Goal: Task Accomplishment & Management: Use online tool/utility

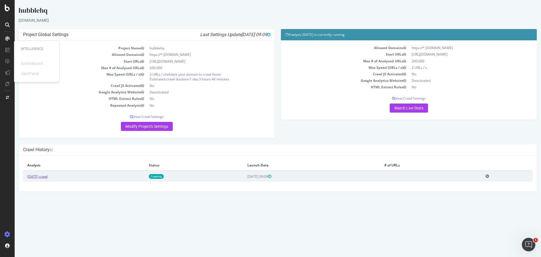
click at [48, 178] on link "2025 Sep. 26th crawl" at bounding box center [37, 176] width 20 height 5
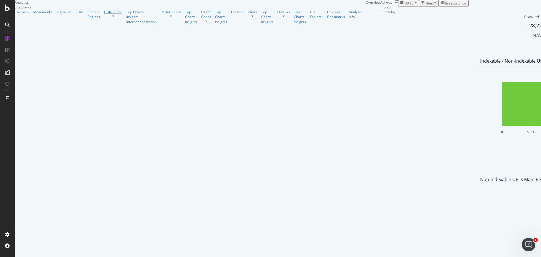
drag, startPoint x: 47, startPoint y: 67, endPoint x: 47, endPoint y: 72, distance: 4.8
click at [104, 14] on link "Distribution" at bounding box center [113, 12] width 18 height 5
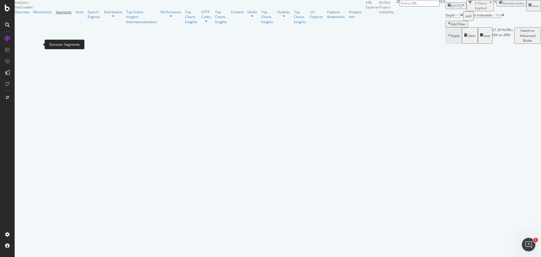
click at [56, 14] on div "Segments" at bounding box center [64, 12] width 16 height 5
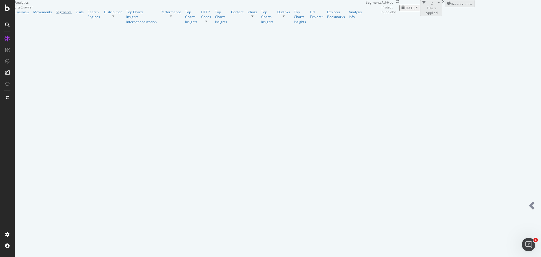
scroll to position [169, 0]
click at [161, 14] on link "Performance" at bounding box center [171, 12] width 21 height 5
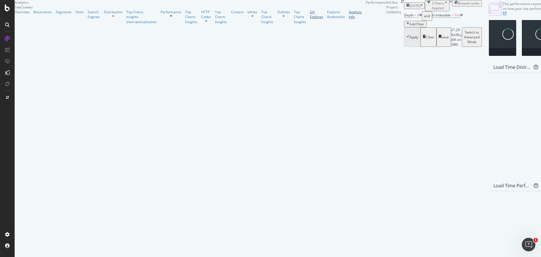
drag, startPoint x: 33, startPoint y: 138, endPoint x: 37, endPoint y: 138, distance: 3.9
click at [310, 19] on div "Url Explorer" at bounding box center [316, 15] width 13 height 10
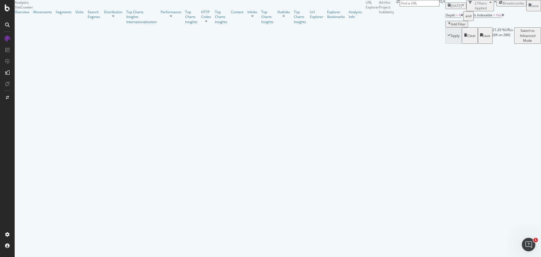
click at [451, 26] on div "Add Filter" at bounding box center [458, 24] width 15 height 5
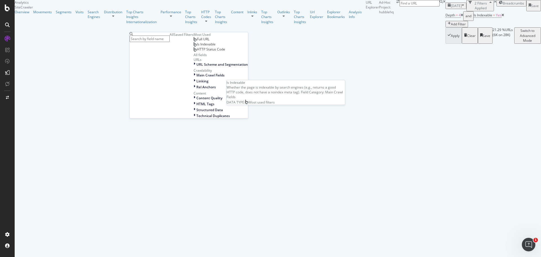
click at [197, 41] on span "Full URL" at bounding box center [203, 39] width 12 height 5
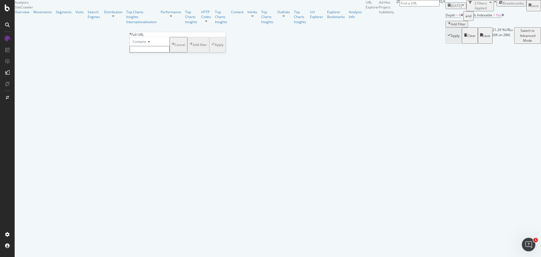
click at [170, 46] on div "Contains" at bounding box center [150, 41] width 40 height 9
click at [156, 52] on input "text" at bounding box center [150, 49] width 40 height 6
type input "=option"
click at [215, 49] on div "Apply" at bounding box center [219, 46] width 9 height 5
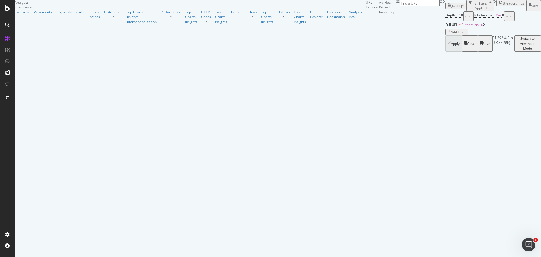
click at [461, 17] on icon at bounding box center [462, 15] width 3 height 3
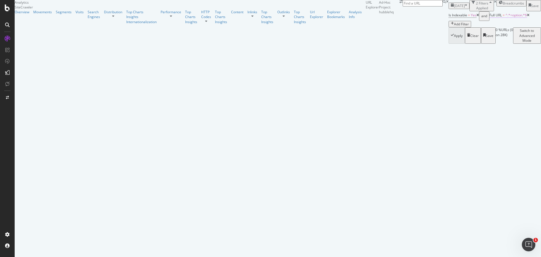
click at [506, 17] on span "^.*=option.*$" at bounding box center [516, 15] width 21 height 5
click at [149, 52] on input "=option" at bounding box center [130, 48] width 40 height 6
type input "="
click at [189, 55] on button "Apply" at bounding box center [197, 45] width 16 height 19
click at [452, 26] on div "Add Filter" at bounding box center [459, 24] width 15 height 5
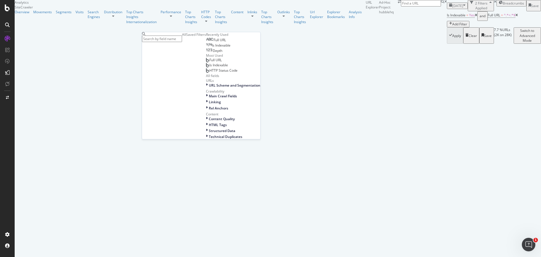
click at [209, 62] on span "Full URL" at bounding box center [215, 60] width 12 height 5
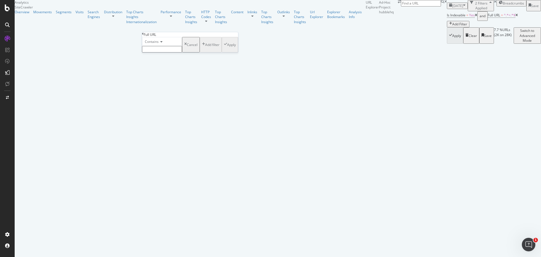
click at [159, 44] on span "Contains" at bounding box center [152, 41] width 14 height 5
click at [168, 93] on span "Doesn't contain" at bounding box center [156, 90] width 25 height 5
click at [167, 52] on input "text" at bounding box center [162, 49] width 40 height 6
type input "referral"
click at [227, 49] on div "Apply" at bounding box center [231, 46] width 9 height 5
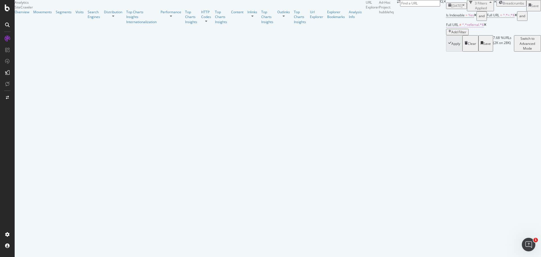
click at [462, 27] on span "^.*referral.*$" at bounding box center [473, 24] width 22 height 5
click at [446, 51] on div "Apply Clear Save 7.68 % URLs ( 2K on 28K ) Switch to Advanced Mode" at bounding box center [493, 43] width 95 height 16
click at [277, 14] on link "Outlinks" at bounding box center [283, 12] width 13 height 5
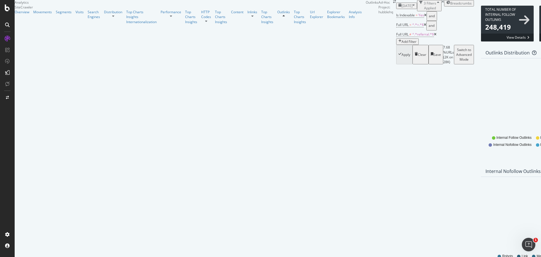
click at [418, 52] on div "Clear" at bounding box center [422, 54] width 8 height 5
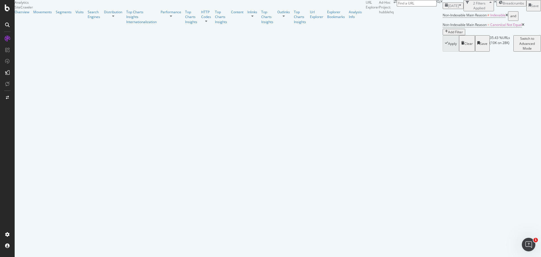
scroll to position [85, 0]
click at [10, 9] on div at bounding box center [8, 8] width 14 height 7
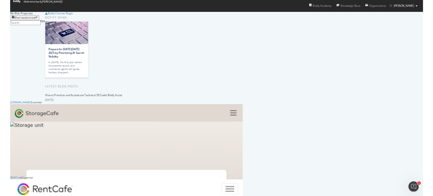
scroll to position [310, 0]
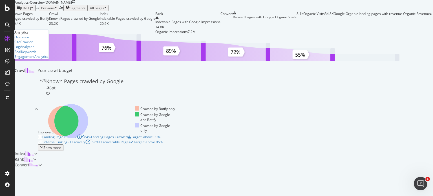
click at [7, 39] on icon at bounding box center [8, 39] width 6 height 6
click at [29, 39] on div "Overview" at bounding box center [21, 37] width 15 height 5
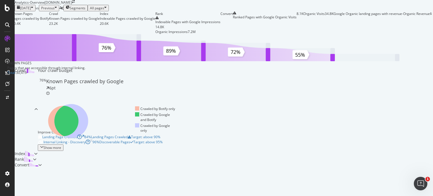
scroll to position [85, 0]
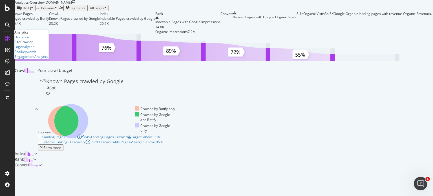
click at [27, 44] on div "SiteCrawler" at bounding box center [23, 41] width 18 height 5
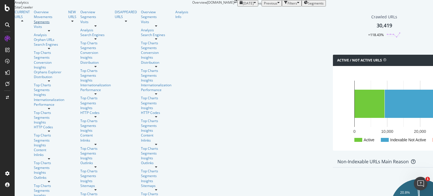
click at [44, 24] on link "Segments" at bounding box center [49, 21] width 30 height 5
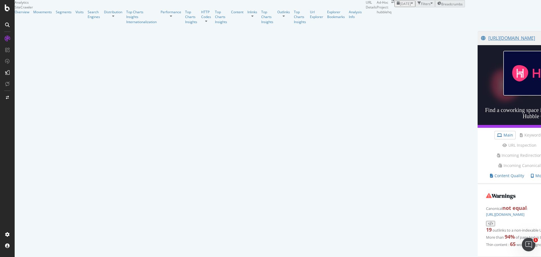
scroll to position [85, 0]
drag, startPoint x: 80, startPoint y: 123, endPoint x: 154, endPoint y: 123, distance: 73.9
click at [478, 184] on div "Warnings Canonical not equal : https://hubblehq.com/coworking/london 19 outlink…" at bounding box center [546, 220] width 136 height 73
copy link "[URL][DOMAIN_NAME]"
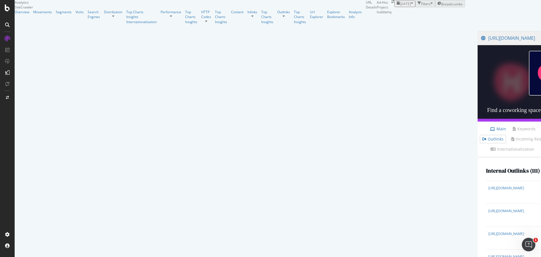
scroll to position [1639, 0]
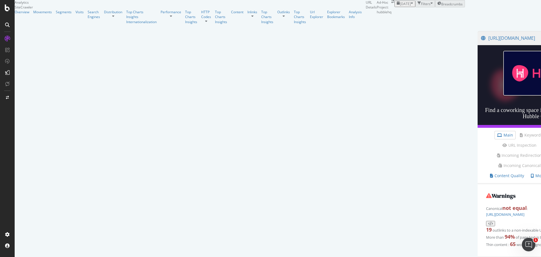
scroll to position [169, 0]
click at [23, 14] on div "Overview" at bounding box center [22, 12] width 15 height 5
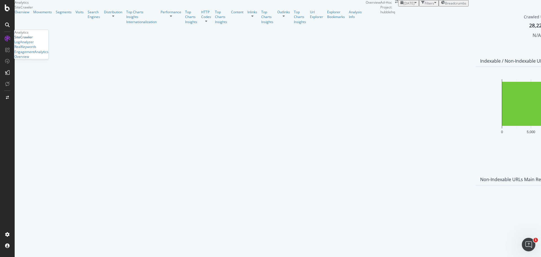
click at [31, 39] on div "SiteCrawler" at bounding box center [23, 37] width 18 height 5
click at [56, 14] on div "Segments" at bounding box center [64, 12] width 16 height 5
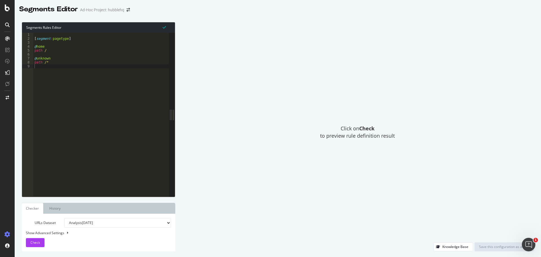
click at [85, 65] on div "[ segment : pagetype ] @ home path / @ unknown path /*" at bounding box center [101, 119] width 136 height 172
type textarea "@pagination"
type textarea "path /page="
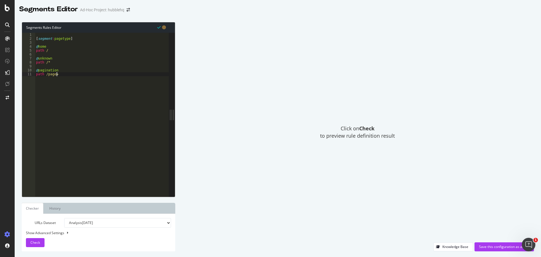
scroll to position [0, 0]
type textarea "@blog"
type textarea "path /blog"
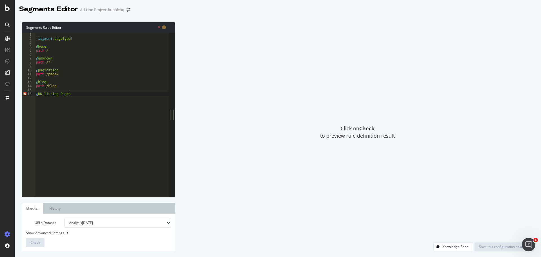
click at [44, 94] on div "[ segment : pagetype ] @ home path / @ unknown path /* @ pagination path /page=…" at bounding box center [102, 119] width 134 height 172
type textarea "@UK listing Pages"
click at [74, 93] on div "[ segment : pagetype ] @ home path / @ unknown path /* @ pagination path /page=…" at bounding box center [102, 119] width 134 height 172
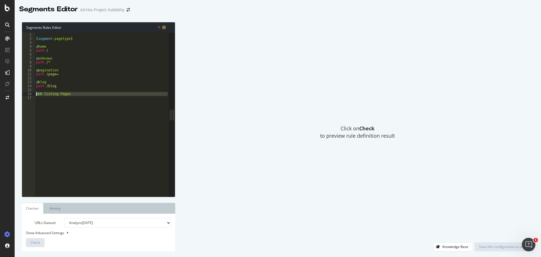
drag, startPoint x: 61, startPoint y: 101, endPoint x: 34, endPoint y: 93, distance: 27.8
click at [34, 93] on div "1 2 3 4 5 6 7 8 9 10 11 12 13 14 15 16 17 [ segment : pagetype ] @ home path / …" at bounding box center [95, 115] width 147 height 164
type textarea "@UK listing Pages"
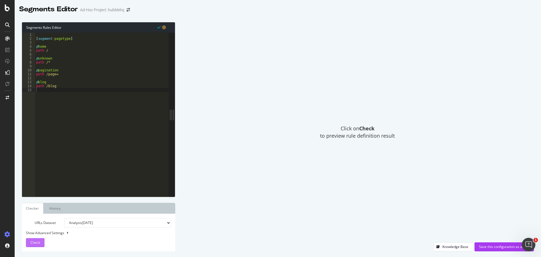
click at [36, 243] on span "Check" at bounding box center [35, 242] width 10 height 5
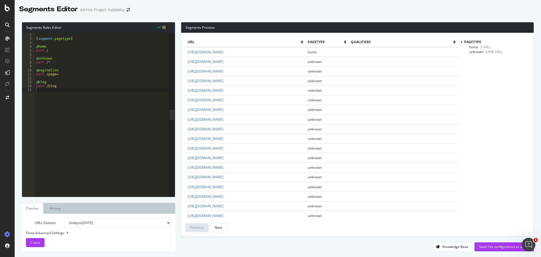
drag, startPoint x: 49, startPoint y: 94, endPoint x: 44, endPoint y: 90, distance: 6.0
click at [49, 94] on div "[ segment : pagetype ] @ home path / @ unknown path /* @ pagination path /page=…" at bounding box center [102, 119] width 134 height 172
type textarea "@UK_coworking"
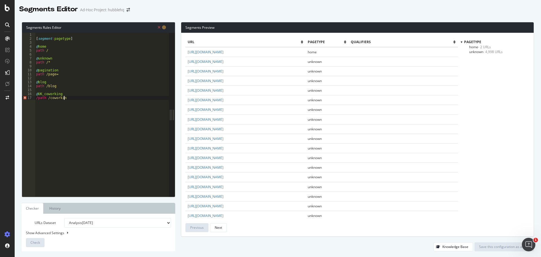
type textarea "/path /coworking"
click at [85, 116] on div "[ segment : pagetype ] @ home path / @ unknown path /* @ pagination path /page=…" at bounding box center [102, 119] width 134 height 172
click at [159, 26] on icon at bounding box center [159, 27] width 3 height 4
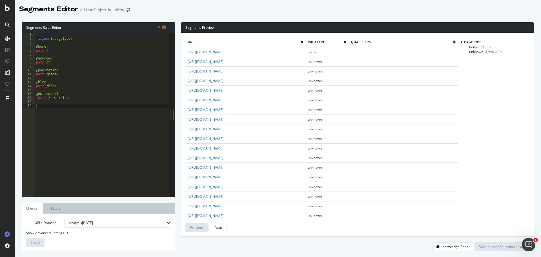
click at [163, 26] on icon at bounding box center [164, 27] width 4 height 4
click at [215, 229] on div "Next" at bounding box center [218, 227] width 7 height 5
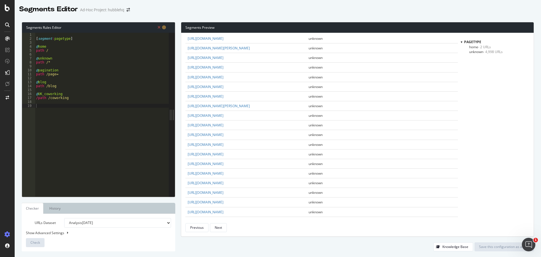
scroll to position [825, 0]
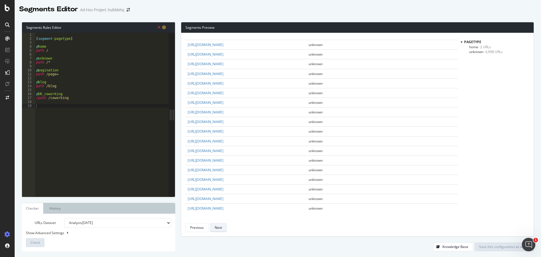
click at [222, 226] on button "Next" at bounding box center [218, 227] width 17 height 9
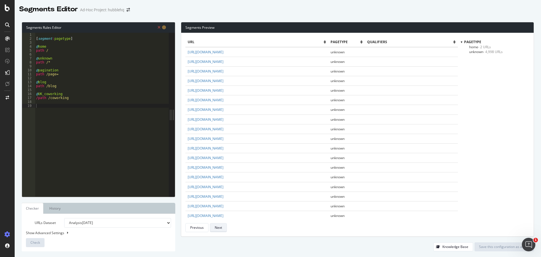
click at [222, 226] on button "Next" at bounding box center [218, 227] width 17 height 9
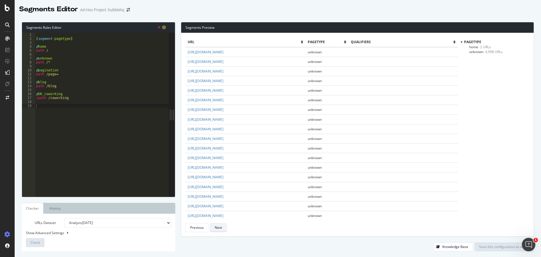
click at [222, 226] on button "Next" at bounding box center [218, 227] width 17 height 9
click at [196, 227] on div "Previous" at bounding box center [197, 227] width 14 height 5
click at [217, 226] on div "Next" at bounding box center [218, 227] width 7 height 5
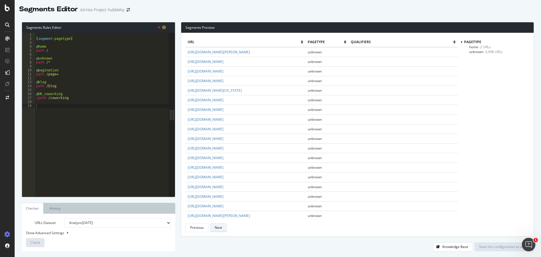
click at [217, 226] on div "Next" at bounding box center [218, 227] width 7 height 5
click at [197, 227] on div "Previous" at bounding box center [197, 227] width 14 height 5
click at [196, 227] on div "Previous" at bounding box center [197, 227] width 14 height 5
click at [203, 229] on div "Previous" at bounding box center [197, 227] width 14 height 5
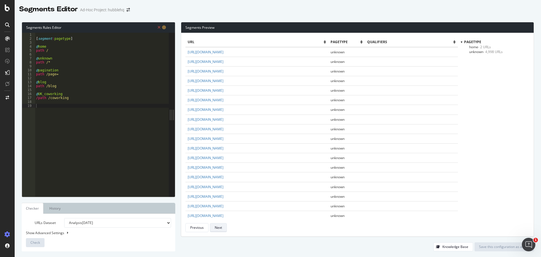
click at [225, 228] on button "Next" at bounding box center [218, 227] width 17 height 9
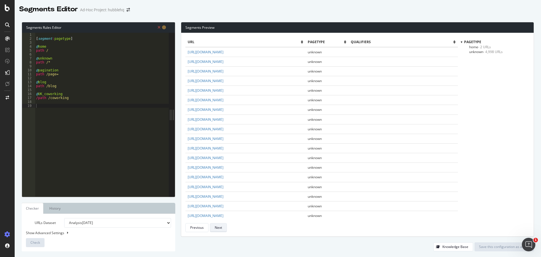
click at [225, 228] on button "Next" at bounding box center [218, 227] width 17 height 9
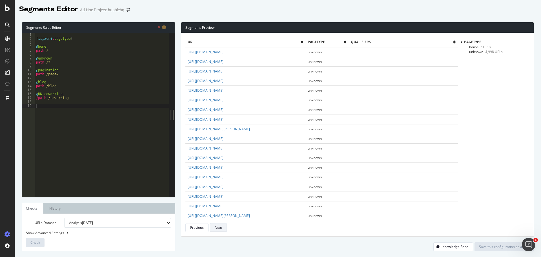
click at [225, 228] on button "Next" at bounding box center [218, 227] width 17 height 9
click at [220, 224] on div "Next" at bounding box center [218, 228] width 7 height 8
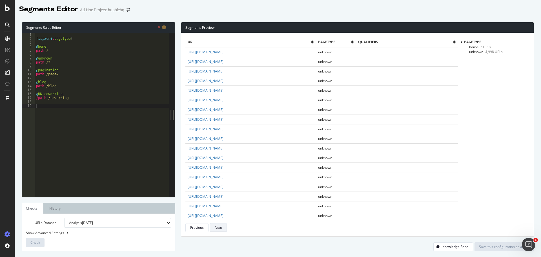
click at [220, 224] on div "Next" at bounding box center [218, 228] width 7 height 8
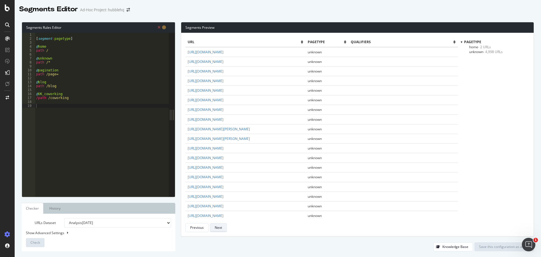
click at [220, 224] on div "Next" at bounding box center [218, 228] width 7 height 8
click at [62, 231] on div "Show Advanced Settings" at bounding box center [94, 232] width 145 height 5
select select "5000"
select select "100"
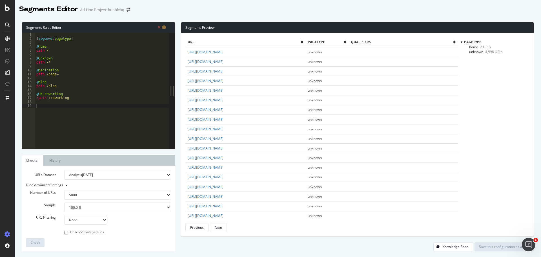
click at [83, 219] on select "None Equal to Not equal to Starts with Doesn't start with Ends with Doesn't end…" at bounding box center [85, 220] width 43 height 10
drag, startPoint x: 68, startPoint y: 98, endPoint x: 31, endPoint y: 93, distance: 37.2
click at [31, 93] on div "/path /coworking 1 2 3 4 5 6 7 8 9 10 11 12 13 14 15 16 17 18 19 [ segment : pa…" at bounding box center [95, 91] width 147 height 116
type textarea "@UK_coworking /path /coworking"
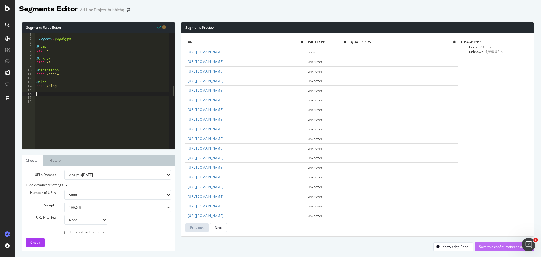
click at [501, 245] on div "Save this configuration as active" at bounding box center [504, 246] width 50 height 5
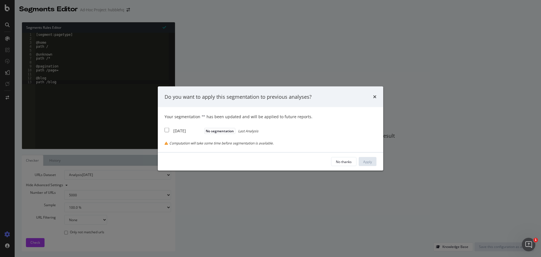
click at [166, 130] on input "modal" at bounding box center [167, 130] width 5 height 5
checkbox input "true"
click at [370, 163] on div "Apply" at bounding box center [367, 161] width 9 height 5
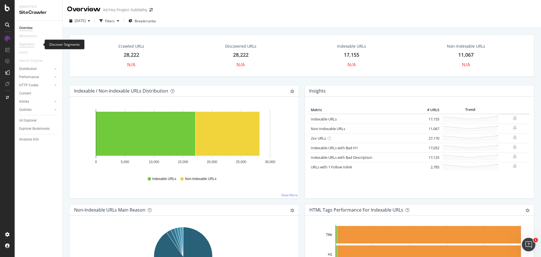
click at [30, 45] on div "Segments" at bounding box center [26, 44] width 15 height 6
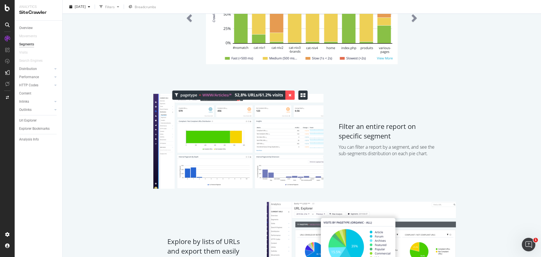
scroll to position [213, 0]
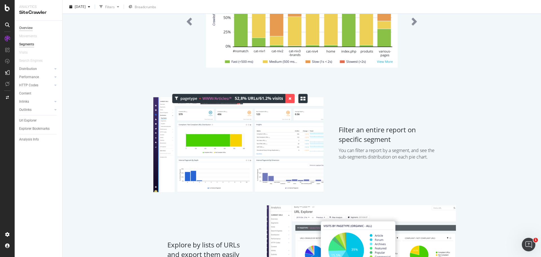
click at [25, 26] on div "Overview" at bounding box center [26, 28] width 14 height 6
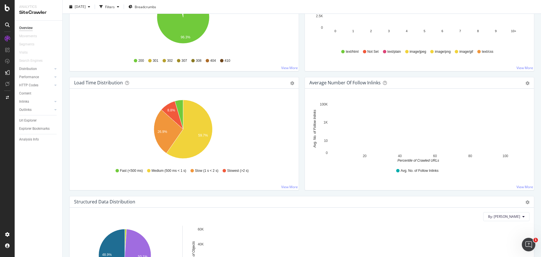
scroll to position [366, 0]
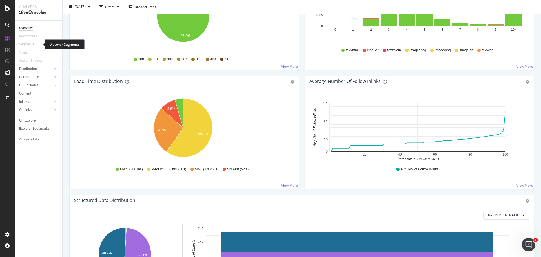
click at [30, 44] on div "Segments" at bounding box center [26, 44] width 15 height 6
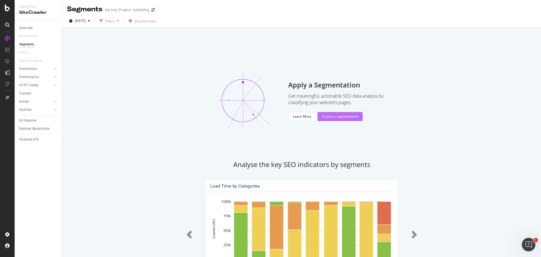
click at [333, 116] on div "Create a segmentation" at bounding box center [340, 116] width 36 height 5
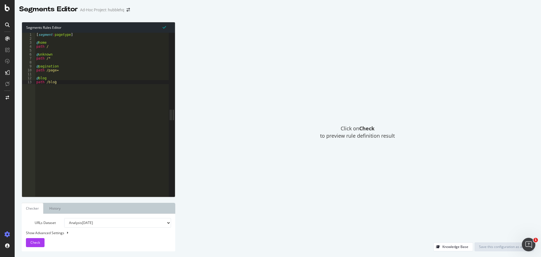
type textarea "path /blog"
click at [71, 83] on div "[ segment : pagetype ] @ home path / @ unknown path /* @ pagination path /page=…" at bounding box center [102, 119] width 134 height 172
paste textarea "/path /coworking"
click at [39, 94] on div "[ segment : pagetype ] @ home path / @ unknown path /* @ pagination path /page=…" at bounding box center [102, 119] width 134 height 172
click at [37, 242] on span "Check" at bounding box center [35, 242] width 10 height 5
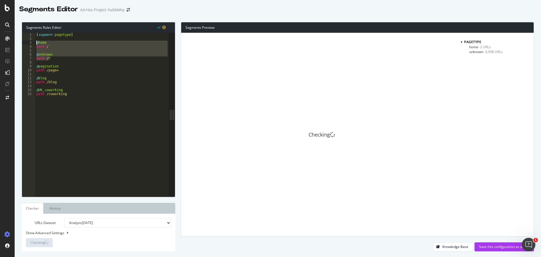
drag, startPoint x: 52, startPoint y: 60, endPoint x: 28, endPoint y: 42, distance: 30.3
click at [28, 42] on div "path /* 1 2 3 4 5 6 7 8 9 10 11 12 13 14 15 16 [ segment : pagetype ] @ home pa…" at bounding box center [95, 115] width 147 height 164
type textarea "@home path /"
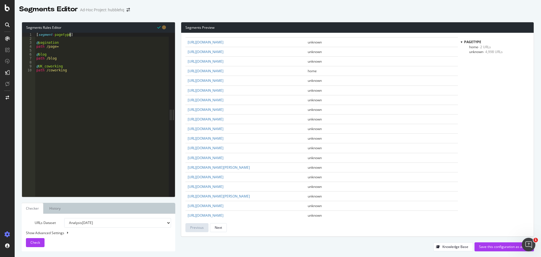
scroll to position [801, 0]
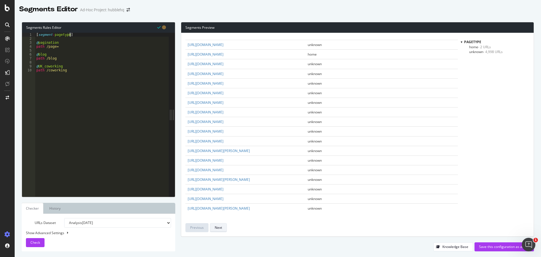
click at [218, 227] on div "Next" at bounding box center [218, 227] width 7 height 5
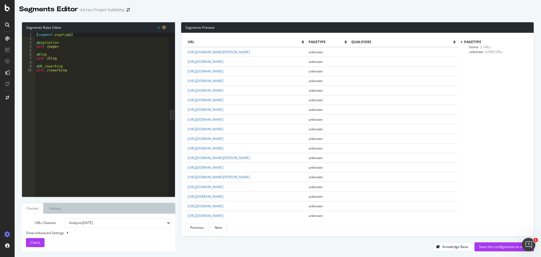
type textarea "path /coworking"
click at [76, 73] on div "[ segment : pagetype ] @ pagination path /page= @ blog path /blog @ UK_coworkin…" at bounding box center [102, 119] width 134 height 172
type textarea "@UK_office_space"
type textarea "path /office-space-"
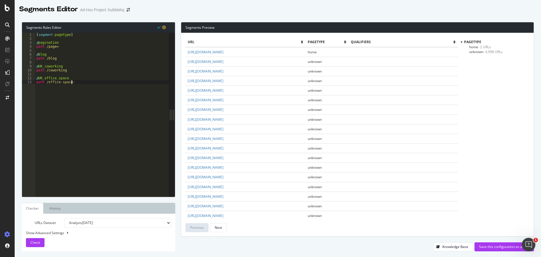
scroll to position [0, 0]
click at [66, 70] on div "[ segment : pagetype ] @ pagination path /page= @ blog path /blog @ UK_coworkin…" at bounding box center [102, 119] width 134 height 172
type textarea "path /coworking"
type textarea "@US_coworking"
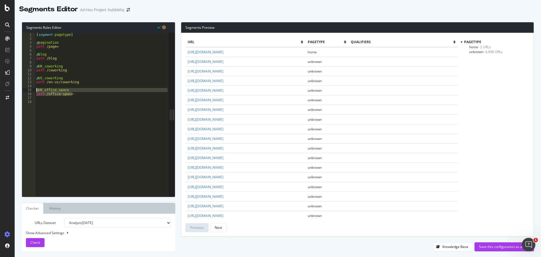
drag, startPoint x: 75, startPoint y: 95, endPoint x: 35, endPoint y: 90, distance: 40.3
click at [35, 90] on div "path /en-us/coworking 1 2 3 4 5 6 7 8 9 10 11 12 13 14 15 16 17 18 [ segment : …" at bounding box center [95, 115] width 147 height 164
type textarea "@UK_office_space path /office-space-"
click at [78, 96] on div "[ segment : pagetype ] @ pagination path /page= @ blog path /blog @ UK_coworkin…" at bounding box center [102, 119] width 134 height 172
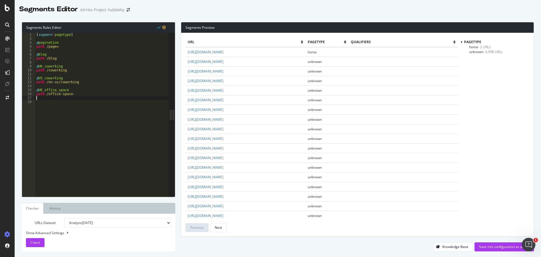
scroll to position [0, 0]
paste textarea "path /office-space-"
type textarea "path /office-space-"
click at [42, 100] on div "[ segment : pagetype ] @ pagination path /page= @ blog path /blog @ UK_coworkin…" at bounding box center [102, 119] width 134 height 172
click at [42, 102] on div "[ segment : pagetype ] @ pagination path /page= @ blog path /blog @ UK_coworkin…" at bounding box center [102, 119] width 134 height 172
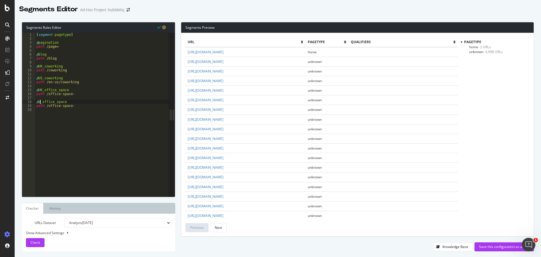
scroll to position [0, 0]
click at [47, 107] on div "[ segment : pagetype ] @ pagination path /page= @ blog path /blog @ UK_coworkin…" at bounding box center [102, 119] width 134 height 172
click at [46, 104] on div "[ segment : pagetype ] @ pagination path /page= @ blog path /blog @ UK_coworkin…" at bounding box center [102, 119] width 134 height 172
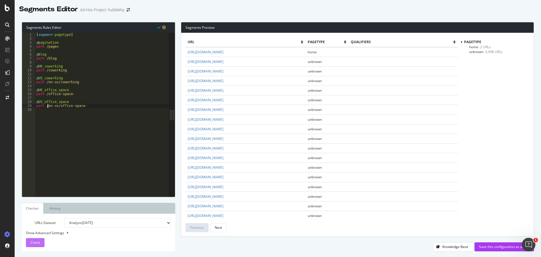
click at [37, 242] on span "Check" at bounding box center [35, 242] width 10 height 5
click at [500, 47] on span "- 4,994 URLs" at bounding box center [497, 47] width 20 height 5
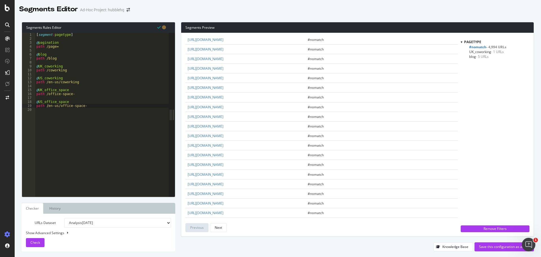
scroll to position [504, 0]
click at [72, 93] on div "[ segment : pagetype ] @ pagination path /page= @ blog path /blog @ UK_coworkin…" at bounding box center [102, 119] width 134 height 172
click at [458, 247] on div "Knowledge Base" at bounding box center [456, 246] width 26 height 5
click at [89, 106] on div "[ segment : pagetype ] @ pagination path /page= @ blog path /blog @ UK_coworkin…" at bounding box center [102, 119] width 134 height 172
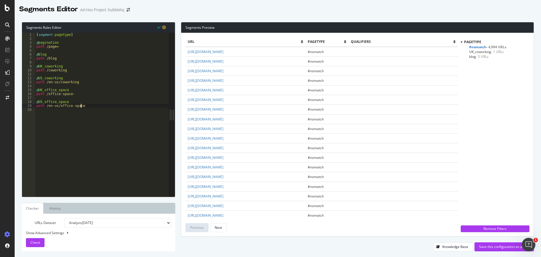
scroll to position [0, 3]
click at [85, 95] on div "[ segment : pagetype ] @ pagination path /page= @ blog path /blog @ UK_coworkin…" at bounding box center [102, 119] width 134 height 172
click at [35, 245] on div "Check" at bounding box center [35, 242] width 10 height 8
click at [68, 68] on div "[ segment : pagetype ] @ pagination path /page= @ blog path /blog @ UK_coworkin…" at bounding box center [102, 119] width 134 height 172
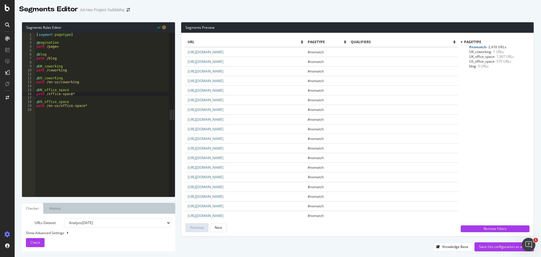
scroll to position [0, 2]
click at [70, 72] on div "[ segment : pagetype ] @ pagination path /page= @ blog path /blog @ UK_coworkin…" at bounding box center [102, 119] width 134 height 172
click at [81, 80] on div "[ segment : pagetype ] @ pagination path /page= @ blog path /blog @ UK_coworkin…" at bounding box center [102, 119] width 134 height 172
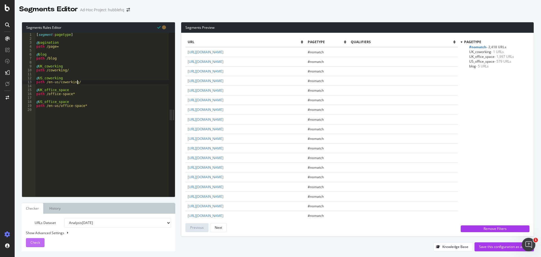
type textarea "path /en-us/coworking/"
click at [34, 242] on span "Check" at bounding box center [35, 242] width 10 height 5
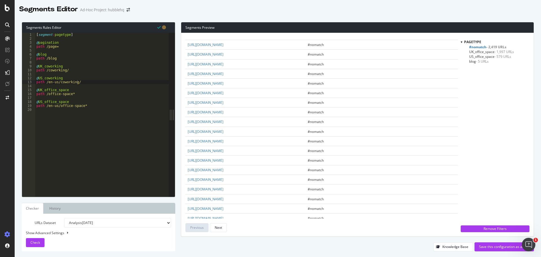
scroll to position [338, 0]
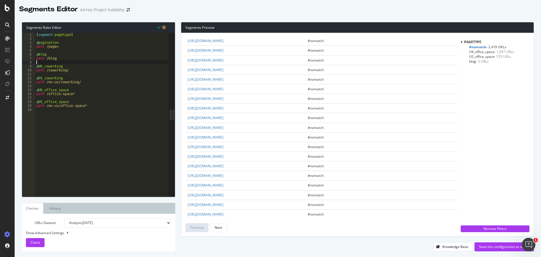
click at [95, 61] on div "[ segment : pagetype ] @ pagination path /page= @ blog path /blog @ UK_coworkin…" at bounding box center [102, 119] width 134 height 172
click at [88, 57] on div "[ segment : pagetype ] @ pagination path /page= @ blog path /blog @ UK_coworkin…" at bounding box center [102, 119] width 134 height 172
click at [39, 54] on div "[ segment : pagetype ] @ pagination path /page= @ blog path /blog/ @ UK_coworki…" at bounding box center [102, 119] width 134 height 172
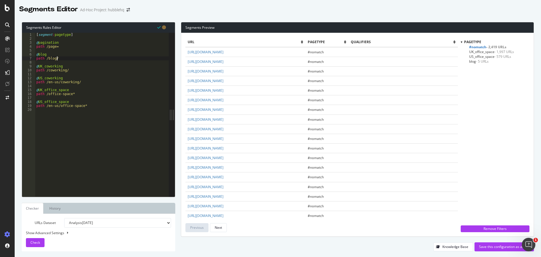
scroll to position [0, 1]
click at [61, 60] on div "[ segment : pagetype ] @ pagination path /page= @ UK_blog path /blog/ @ UK_cowo…" at bounding box center [102, 119] width 134 height 172
type textarea "path /blog/"
type textarea "@US_blog"
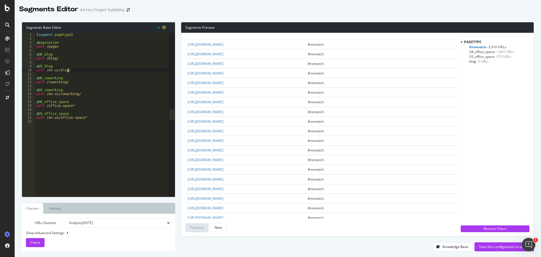
scroll to position [338, 0]
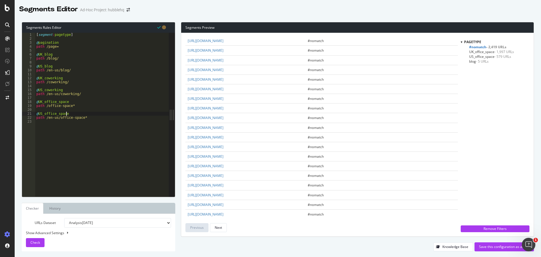
click at [95, 116] on div "[ segment : pagetype ] @ pagination path /page= @ UK_blog path /blog/ @ US_blog…" at bounding box center [102, 119] width 134 height 172
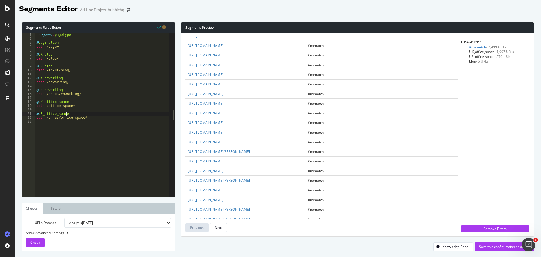
click at [92, 119] on div "[ segment : pagetype ] @ pagination path /page= @ UK_blog path /blog/ @ US_blog…" at bounding box center [102, 119] width 134 height 172
type textarea "path /en-us/office-space*"
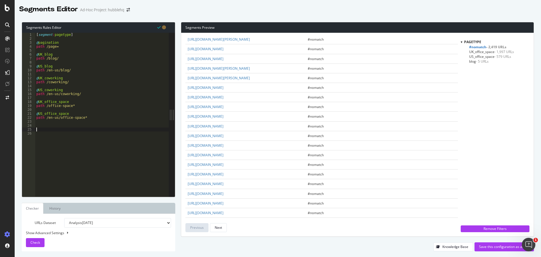
scroll to position [0, 0]
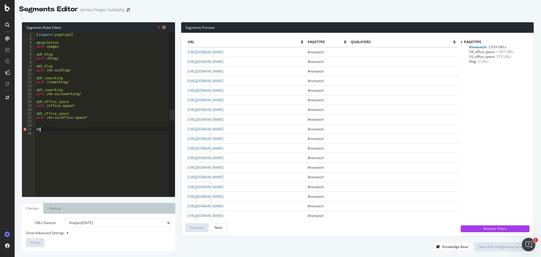
type textarea "U"
type textarea "@UK_meeting_rooms"
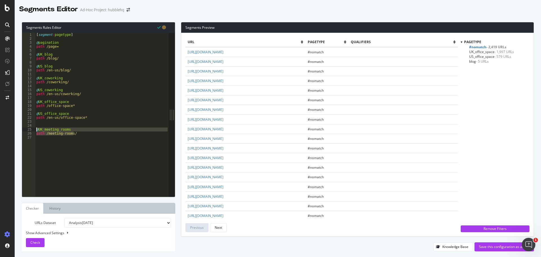
drag, startPoint x: 82, startPoint y: 132, endPoint x: 34, endPoint y: 129, distance: 48.3
click at [34, 129] on div "path /meeting-rooms/ 1 2 3 4 5 6 7 8 9 10 11 12 13 14 15 16 17 18 19 20 21 22 2…" at bounding box center [95, 115] width 147 height 164
type textarea "@UK_meeting_rooms path /meeting-rooms/"
click at [47, 123] on div "[ segment : pagetype ] @ pagination path /page= @ UK_blog path /blog/ @ US_blog…" at bounding box center [102, 119] width 134 height 172
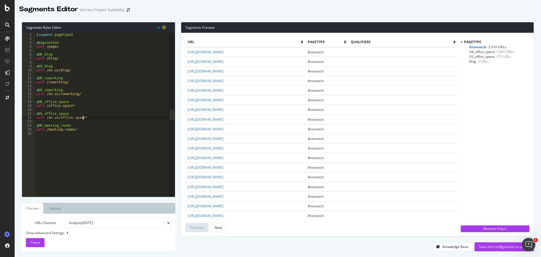
click at [82, 131] on div "[ segment : pagetype ] @ pagination path /page= @ UK_blog path /blog/ @ US_blog…" at bounding box center [102, 119] width 134 height 172
type textarea "path /meeting-rooms/"
paste textarea "path /meeting-rooms/"
click at [41, 137] on div "[ segment : pagetype ] @ pagination path /page= @ UK_blog path /blog/ @ US_blog…" at bounding box center [102, 119] width 134 height 172
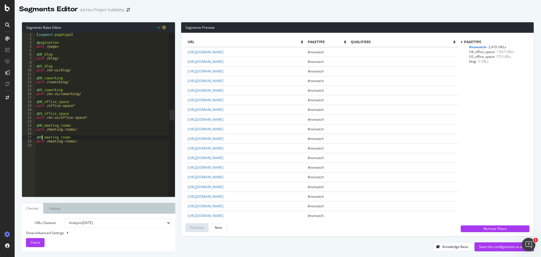
click at [48, 141] on div "[ segment : pagetype ] @ pagination path /page= @ UK_blog path /blog/ @ US_blog…" at bounding box center [102, 119] width 134 height 172
click at [47, 141] on div "[ segment : pagetype ] @ pagination path /page= @ UK_blog path /blog/ @ US_blog…" at bounding box center [102, 119] width 134 height 172
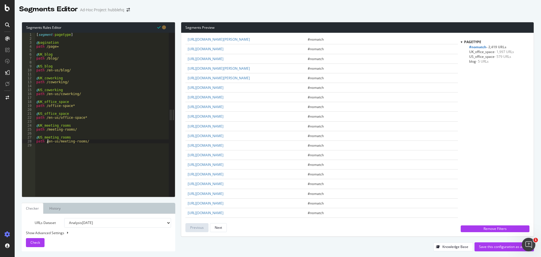
scroll to position [821, 0]
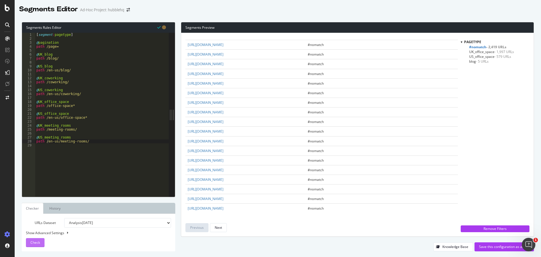
click at [41, 242] on button "Check" at bounding box center [35, 242] width 19 height 9
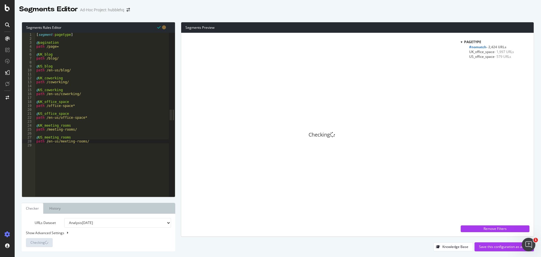
click at [37, 43] on div "[ segment : pagetype ] @ pagination path /page= @ UK_blog path /blog/ @ US_blog…" at bounding box center [102, 119] width 134 height 172
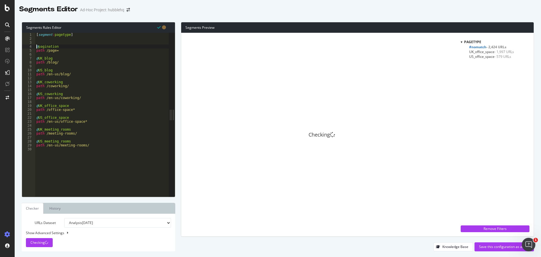
scroll to position [0, 0]
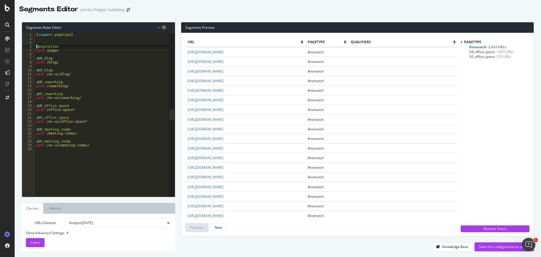
type textarea "@pagination"
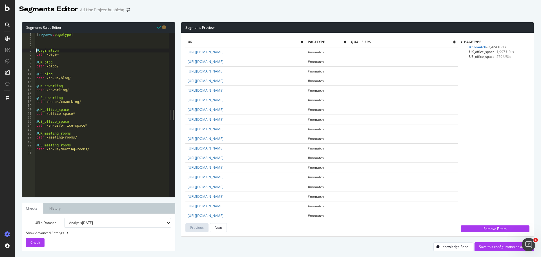
scroll to position [0, 0]
type textarea "@UK"
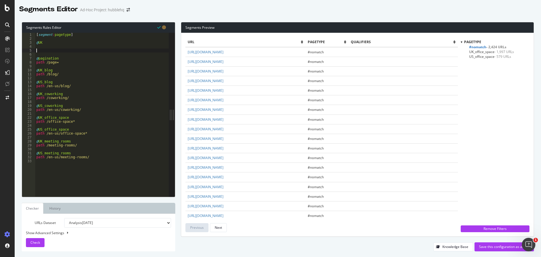
type textarea "U"
type textarea "@[GEOGRAPHIC_DATA]"
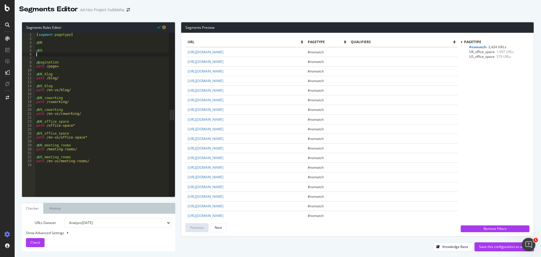
type textarea "P"
type textarea "path /en-us/"
click at [44, 45] on div "[ segment : pagetype ] @ UK @ US path /en-us/ @ pagination path /page= @ UK_blo…" at bounding box center [102, 119] width 134 height 172
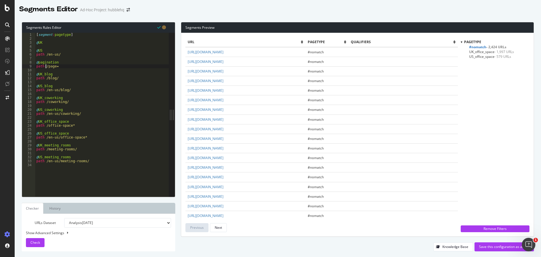
click at [46, 65] on div "[ segment : pagetype ] @ UK @ US path /en-us/ @ pagination path /page= @ UK_blo…" at bounding box center [102, 119] width 134 height 172
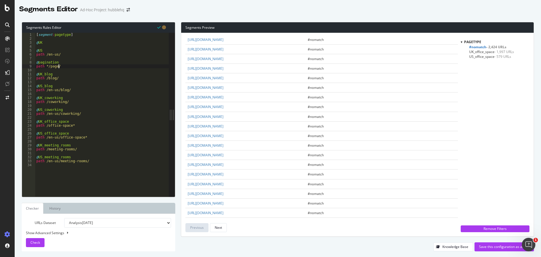
scroll to position [395, 0]
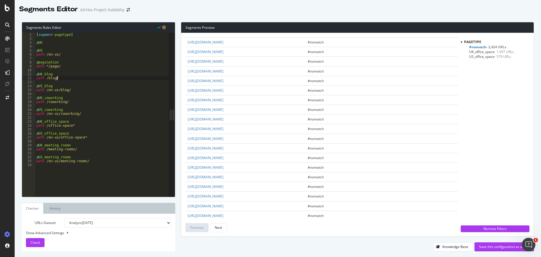
click at [74, 78] on div "[ segment : pagetype ] @ UK @ US path /en-us/ @ pagination path */page/ @ UK_bl…" at bounding box center [102, 119] width 134 height 172
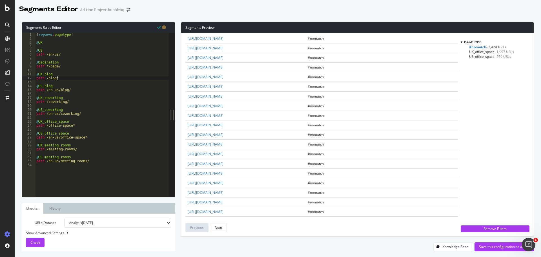
scroll to position [451, 0]
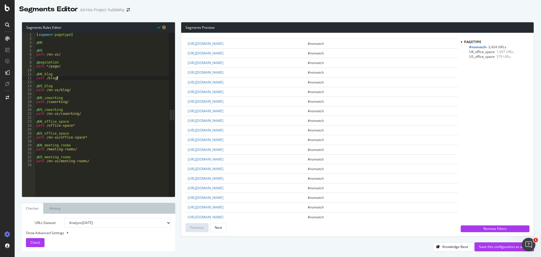
click at [39, 244] on span "Check" at bounding box center [35, 242] width 10 height 5
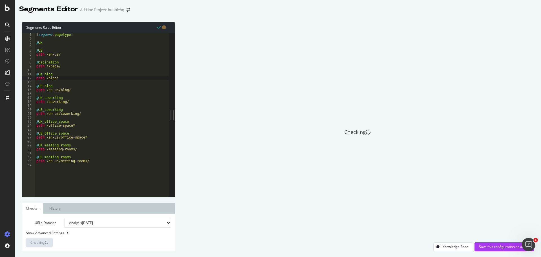
type textarea "@UK"
drag, startPoint x: 46, startPoint y: 43, endPoint x: 37, endPoint y: 42, distance: 9.4
click at [37, 42] on div "[ segment : pagetype ] @ UK @ US path /en-us/ @ pagination path */page/ @ UK_bl…" at bounding box center [102, 119] width 134 height 172
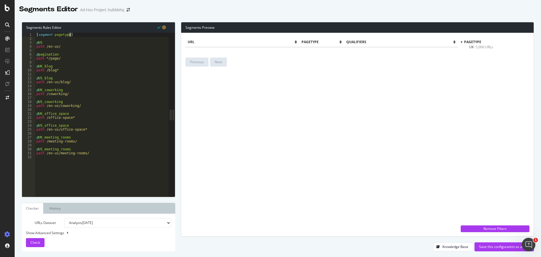
click at [70, 48] on div "[ segment : pagetype ] @ US path /en-us/ @ pagination path */page/ @ UK_blog pa…" at bounding box center [102, 119] width 134 height 172
drag, startPoint x: 37, startPoint y: 241, endPoint x: 48, endPoint y: 238, distance: 12.0
click at [37, 241] on span "Check" at bounding box center [35, 242] width 10 height 5
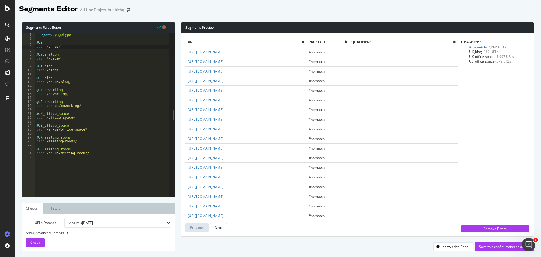
click at [46, 93] on div "[ segment : pagetype ] @ US path /en-us/ @ pagination path */page/ @ UK_blog pa…" at bounding box center [102, 119] width 134 height 172
drag, startPoint x: 36, startPoint y: 242, endPoint x: 57, endPoint y: 226, distance: 26.7
click at [36, 242] on span "Check" at bounding box center [35, 242] width 10 height 5
drag, startPoint x: 83, startPoint y: 154, endPoint x: 32, endPoint y: 153, distance: 50.7
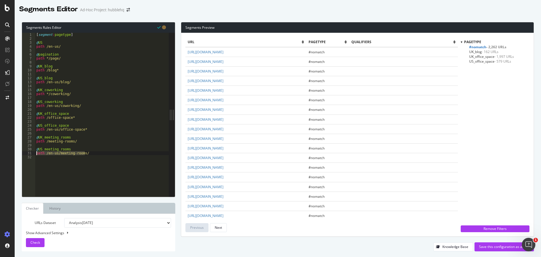
click at [32, 153] on div "path /en-us/meeting-rooms/ 1 2 3 4 5 6 7 8 9 10 11 12 13 14 15 16 17 18 19 20 2…" at bounding box center [95, 115] width 147 height 164
click at [75, 141] on div "[ segment : pagetype ] @ US path /en-us/ @ pagination path */page/ @ UK_blog pa…" at bounding box center [102, 119] width 134 height 172
click at [95, 151] on div "[ segment : pagetype ] @ US path /en-us/ @ pagination path */page/ @ UK_blog pa…" at bounding box center [102, 119] width 134 height 172
click at [88, 154] on div "[ segment : pagetype ] @ US path /en-us/ @ pagination path */page/ @ UK_blog pa…" at bounding box center [102, 119] width 134 height 172
click at [34, 243] on span "Check" at bounding box center [35, 242] width 10 height 5
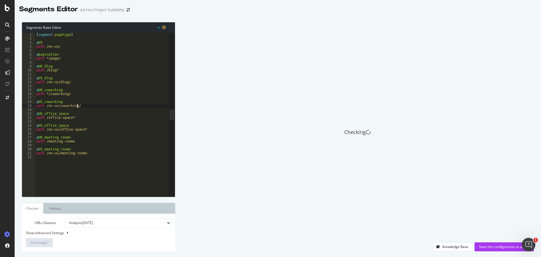
click at [83, 106] on div "[ segment : pagetype ] @ US path /en-us/ @ pagination path */page/ @ UK_blog pa…" at bounding box center [102, 119] width 134 height 172
click at [70, 93] on div "[ segment : pagetype ] @ US path /en-us/ @ pagination path */page/ @ UK_blog pa…" at bounding box center [102, 119] width 134 height 172
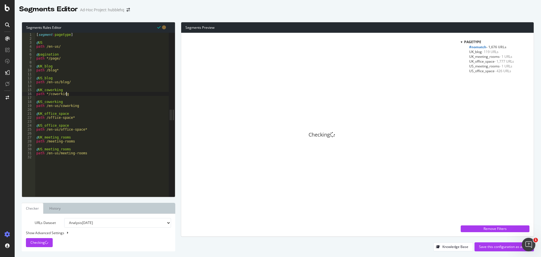
click at [70, 79] on div "[ segment : pagetype ] @ US path /en-us/ @ pagination path */page/ @ UK_blog pa…" at bounding box center [102, 119] width 134 height 172
click at [69, 83] on div "[ segment : pagetype ] @ US path /en-us/ @ pagination path */page/ @ UK_blog pa…" at bounding box center [102, 119] width 134 height 172
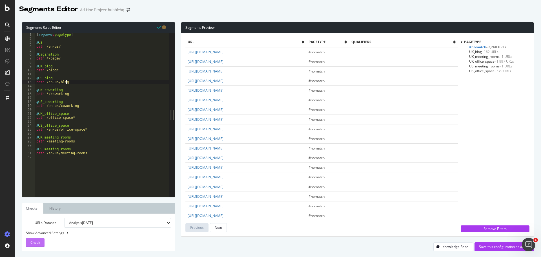
click at [38, 239] on div "Check" at bounding box center [35, 242] width 10 height 8
click at [87, 155] on div "[ segment : pagetype ] @ US path /en-us/ @ pagination path */page/ @ UK_blog pa…" at bounding box center [102, 119] width 134 height 172
type textarea "path /en-us/meeting-rooms*"
click at [77, 144] on div "[ segment : pagetype ] @ US path /en-us/ @ pagination path */page/ @ UK_blog pa…" at bounding box center [102, 119] width 134 height 172
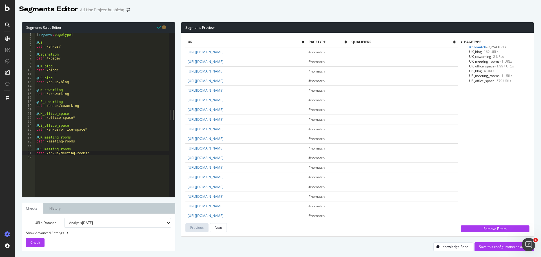
scroll to position [0, 0]
click at [83, 140] on div "[ segment : pagetype ] @ US path /en-us/ @ pagination path */page/ @ UK_blog pa…" at bounding box center [102, 119] width 134 height 172
click at [84, 104] on div "[ segment : pagetype ] @ US path /en-us/ @ pagination path */page/ @ UK_blog pa…" at bounding box center [102, 119] width 134 height 172
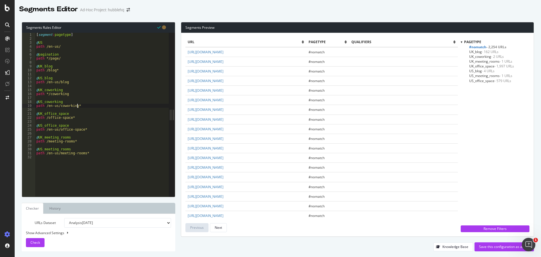
click at [76, 95] on div "[ segment : pagetype ] @ US path /en-us/ @ pagination path */page/ @ UK_blog pa…" at bounding box center [102, 119] width 134 height 172
click at [36, 238] on div "Check" at bounding box center [35, 242] width 10 height 8
click at [68, 83] on div "[ segment : pagetype ] @ US path /en-us/ @ pagination path */page/ @ UK_blog pa…" at bounding box center [102, 119] width 134 height 172
click at [36, 242] on span "Check" at bounding box center [35, 242] width 10 height 5
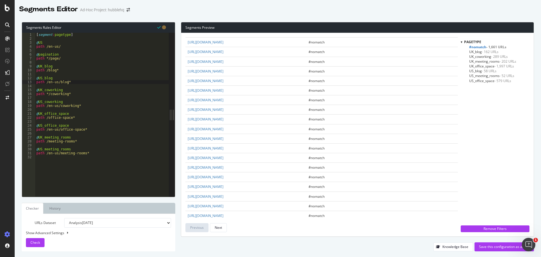
scroll to position [737, 0]
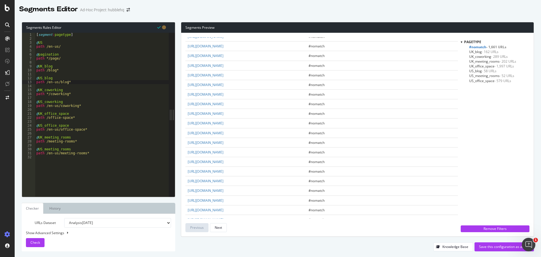
click at [69, 114] on div "[ segment : pagetype ] @ US path /en-us/ @ pagination path */page/ @ UK_blog pa…" at bounding box center [102, 119] width 134 height 172
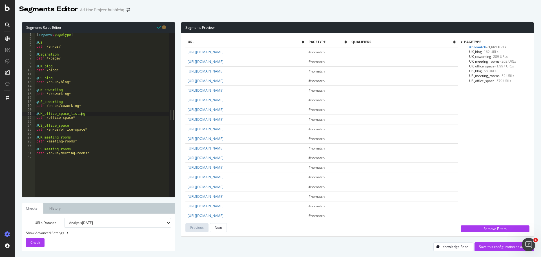
scroll to position [0, 3]
click at [73, 125] on div "[ segment : pagetype ] @ US path /en-us/ @ pagination path */page/ @ UK_blog pa…" at bounding box center [102, 119] width 134 height 172
drag, startPoint x: 91, startPoint y: 129, endPoint x: 35, endPoint y: 125, distance: 56.5
click at [35, 125] on div "@US_office_space_listings 1 2 3 4 5 6 7 8 9 10 11 12 13 14 15 16 17 18 19 20 21…" at bounding box center [95, 115] width 147 height 164
click at [83, 129] on div "[ segment : pagetype ] @ US path /en-us/ @ pagination path */page/ @ UK_blog pa…" at bounding box center [102, 115] width 134 height 164
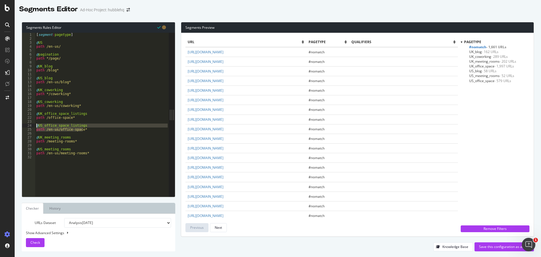
type textarea "path /en-us/office-space*"
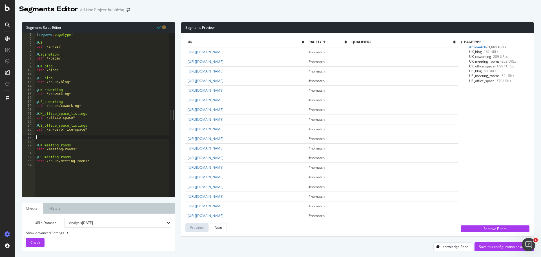
paste textarea "path /en-us/office-space*"
drag, startPoint x: 43, startPoint y: 137, endPoint x: 52, endPoint y: 140, distance: 8.8
click at [44, 138] on div "[ segment : pagetype ] @ US path /en-us/ @ pagination path */page/ @ UK_blog pa…" at bounding box center [102, 119] width 134 height 172
drag, startPoint x: 101, startPoint y: 137, endPoint x: 72, endPoint y: 138, distance: 29.3
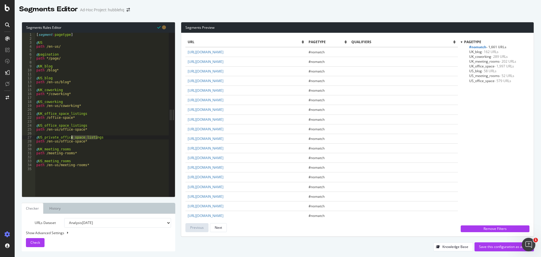
click at [72, 138] on div "[ segment : pagetype ] @ US path /en-us/ @ pagination path */page/ @ UK_blog pa…" at bounding box center [102, 119] width 134 height 172
drag, startPoint x: 87, startPoint y: 125, endPoint x: 69, endPoint y: 125, distance: 18.0
click at [68, 125] on div "[ segment : pagetype ] @ US path /en-us/ @ pagination path */page/ @ UK_blog pa…" at bounding box center [102, 119] width 134 height 172
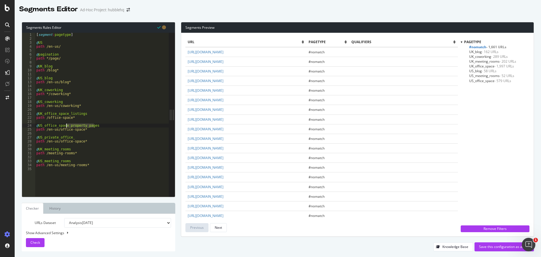
drag, startPoint x: 97, startPoint y: 125, endPoint x: 67, endPoint y: 126, distance: 30.2
click at [67, 126] on div "[ segment : pagetype ] @ US path /en-us/ @ pagination path */page/ @ UK_blog pa…" at bounding box center [102, 119] width 134 height 172
drag, startPoint x: 85, startPoint y: 114, endPoint x: 66, endPoint y: 114, distance: 18.3
click at [66, 114] on div "[ segment : pagetype ] @ US path /en-us/ @ pagination path */page/ @ UK_blog pa…" at bounding box center [102, 119] width 134 height 172
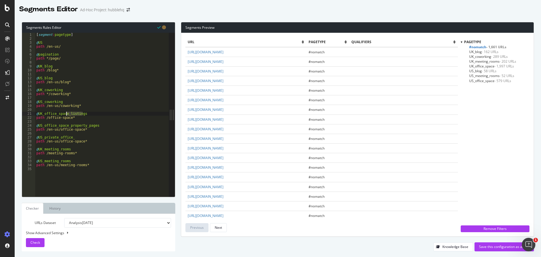
paste textarea "property_page"
click at [76, 138] on div "[ segment : pagetype ] @ US path /en-us/ @ pagination path */page/ @ UK_blog pa…" at bounding box center [102, 119] width 134 height 172
click at [58, 130] on div "[ segment : pagetype ] @ US path /en-us/ @ pagination path */page/ @ UK_blog pa…" at bounding box center [102, 119] width 134 height 172
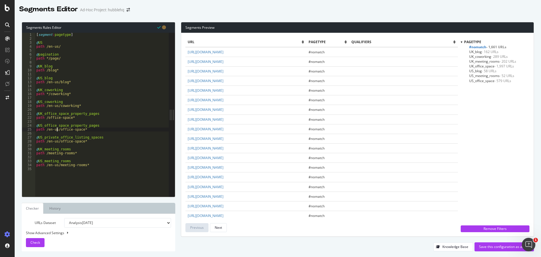
click at [59, 142] on div "[ segment : pagetype ] @ US path /en-us/ @ pagination path */page/ @ UK_blog pa…" at bounding box center [102, 119] width 134 height 172
drag, startPoint x: 58, startPoint y: 138, endPoint x: 35, endPoint y: 137, distance: 23.4
click at [35, 137] on div "path /en-us/private-day-office* 1 2 3 4 5 6 7 8 9 10 11 12 13 14 15 16 17 18 19…" at bounding box center [95, 115] width 147 height 164
drag, startPoint x: 81, startPoint y: 130, endPoint x: 35, endPoint y: 126, distance: 46.7
click at [35, 126] on div "@US_private_office_listing_spaces path /en-us/private-day-office* 1 2 3 4 5 6 7…" at bounding box center [95, 115] width 147 height 164
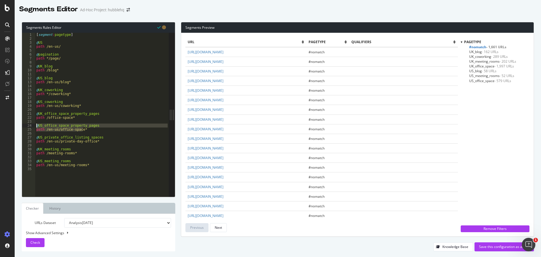
paste textarea "path /en-us/private-day-offi"
drag, startPoint x: 78, startPoint y: 117, endPoint x: 36, endPoint y: 115, distance: 42.1
click at [36, 115] on div "[ segment : pagetype ] @ US path /en-us/ @ pagination path */page/ @ UK_blog pa…" at bounding box center [102, 119] width 134 height 172
click at [81, 116] on div "[ segment : pagetype ] @ US path /en-us/ @ pagination path */page/ @ UK_blog pa…" at bounding box center [102, 115] width 134 height 164
type textarea "path /office-space*"
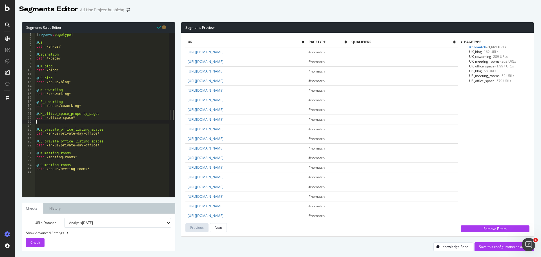
scroll to position [0, 0]
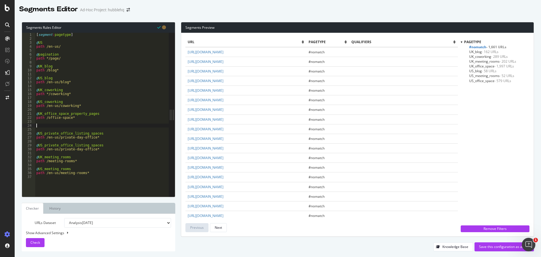
paste textarea "path /office-space*"
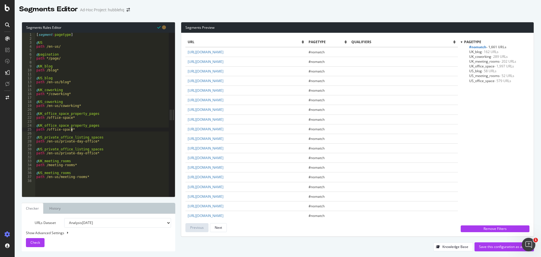
click at [42, 127] on div "[ segment : pagetype ] @ US path /en-us/ @ pagination path */page/ @ UK_blog pa…" at bounding box center [102, 119] width 134 height 172
click at [46, 118] on div "[ segment : pagetype ] @ US path /en-us/ @ pagination path */page/ @ UK_blog pa…" at bounding box center [102, 119] width 134 height 172
click at [45, 130] on div "[ segment : pagetype ] @ US path /en-us/ @ pagination path */page/ @ UK_blog pa…" at bounding box center [102, 119] width 134 height 172
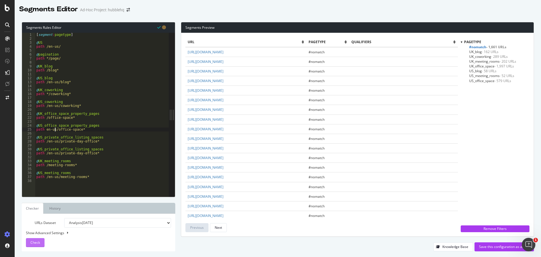
type textarea "path en-us/office-space*"
click at [42, 240] on button "Check" at bounding box center [35, 242] width 19 height 9
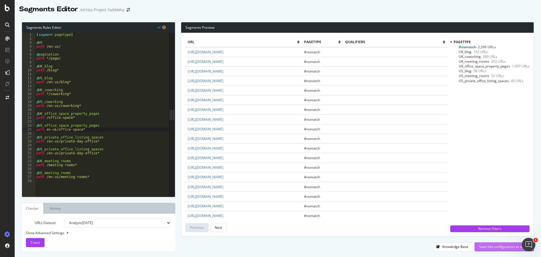
click at [495, 246] on div "Save this configuration as active" at bounding box center [504, 246] width 50 height 5
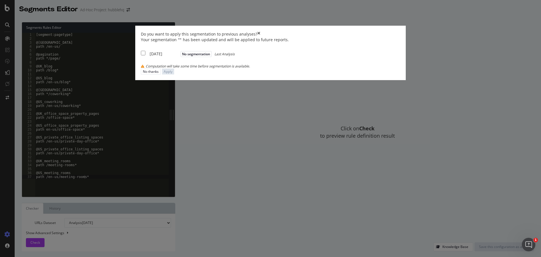
click at [179, 57] on div "[DATE]" at bounding box center [165, 54] width 30 height 6
checkbox input "true"
drag, startPoint x: 367, startPoint y: 162, endPoint x: 352, endPoint y: 10, distance: 152.1
click at [173, 74] on div "Apply" at bounding box center [168, 71] width 9 height 5
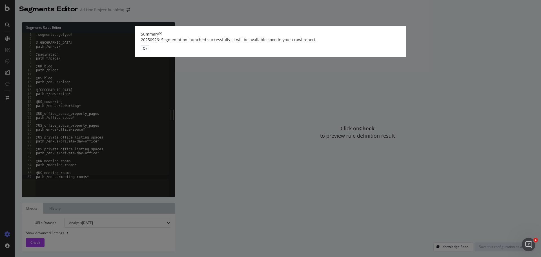
click at [147, 51] on div "Ok" at bounding box center [145, 48] width 4 height 5
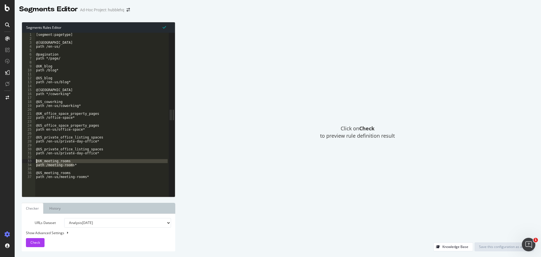
drag, startPoint x: 80, startPoint y: 166, endPoint x: 32, endPoint y: 162, distance: 48.4
click at [32, 161] on div "1 2 3 4 5 6 7 8 9 10 11 12 13 14 15 16 17 18 19 20 21 22 23 24 25 26 27 28 29 3…" at bounding box center [95, 115] width 147 height 164
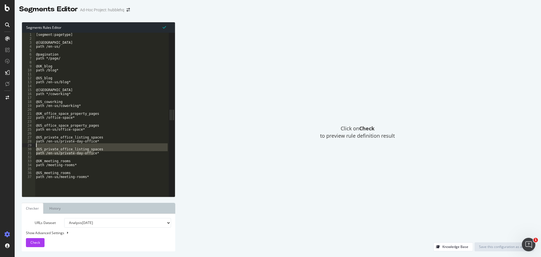
drag, startPoint x: 98, startPoint y: 155, endPoint x: 35, endPoint y: 146, distance: 63.5
click at [35, 146] on div "1 2 3 4 5 6 7 8 9 10 11 12 13 14 15 16 17 18 19 20 21 22 23 24 25 26 27 28 29 3…" at bounding box center [95, 115] width 147 height 164
click at [108, 154] on div "[segment:pagetype] @US path /en-us/ @pagination path */page/ @UK_blog path /blo…" at bounding box center [102, 115] width 134 height 164
drag, startPoint x: 97, startPoint y: 149, endPoint x: 84, endPoint y: 150, distance: 12.4
click at [84, 150] on div "[segment:pagetype] @US path /en-us/ @pagination path */page/ @UK_blog path /blo…" at bounding box center [102, 119] width 134 height 172
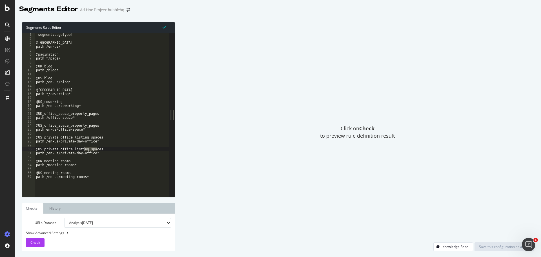
click at [99, 149] on div "[segment:pagetype] @US path /en-us/ @pagination path */page/ @UK_blog path /blo…" at bounding box center [102, 115] width 134 height 164
drag, startPoint x: 98, startPoint y: 149, endPoint x: 83, endPoint y: 147, distance: 14.4
click at [83, 147] on div "[segment:pagetype] @US path /en-us/ @pagination path */page/ @UK_blog path /blo…" at bounding box center [102, 119] width 134 height 172
click at [101, 149] on div "[segment:pagetype] @US path /en-us/ @pagination path */page/ @UK_blog path /blo…" at bounding box center [102, 115] width 134 height 164
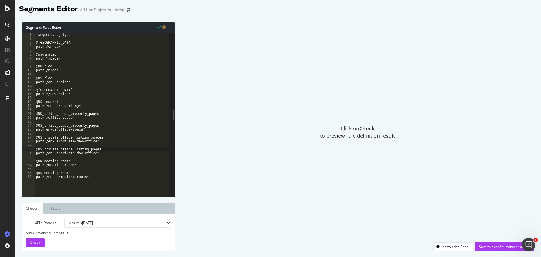
click at [95, 137] on div "[segment:pagetype] @US path /en-us/ @pagination path */page/ @UK_blog path /blo…" at bounding box center [102, 119] width 134 height 172
drag, startPoint x: 95, startPoint y: 139, endPoint x: 34, endPoint y: 136, distance: 61.0
click at [34, 136] on div "@US_private_office_listing_pages 1 2 3 4 5 6 7 8 9 10 11 12 13 14 15 16 17 18 1…" at bounding box center [95, 115] width 147 height 164
drag, startPoint x: 95, startPoint y: 144, endPoint x: 34, endPoint y: 137, distance: 61.9
click at [34, 137] on div "@US_private_office_listing_pages 1 2 3 4 5 6 7 8 9 10 11 12 13 14 15 16 17 18 1…" at bounding box center [95, 115] width 147 height 164
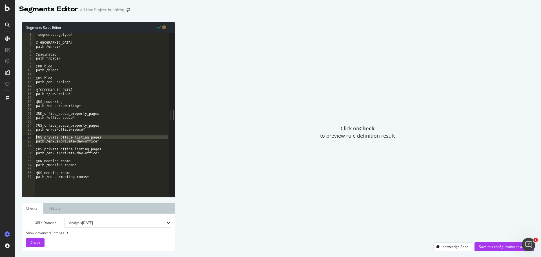
click at [41, 138] on div "[segment:pagetype] @US path /en-us/ @pagination path */page/ @UK_blog path /blo…" at bounding box center [102, 115] width 134 height 164
drag, startPoint x: 59, startPoint y: 141, endPoint x: 47, endPoint y: 140, distance: 12.1
click at [47, 140] on div "[segment:pagetype] @US path /en-us/ @pagination path */page/ @UK_blog path /blo…" at bounding box center [102, 119] width 134 height 172
type textarea "path /private-day-office*"
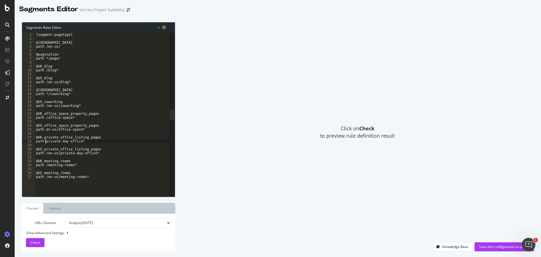
scroll to position [0, 1]
click at [96, 156] on div "[segment:pagetype] @US path /en-us/ @pagination path */page/ @UK_blog path /blo…" at bounding box center [102, 119] width 134 height 172
type textarea "@UK_p"
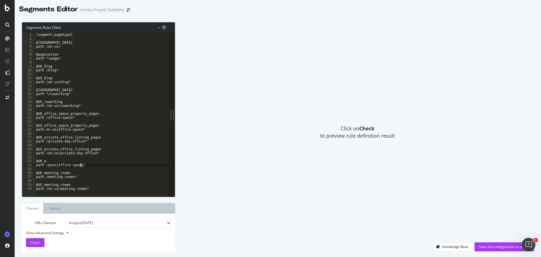
click at [49, 160] on div "[segment:pagetype] @US path /en-us/ @pagination path */page/ @UK_blog path /blo…" at bounding box center [102, 119] width 134 height 172
drag, startPoint x: 83, startPoint y: 138, endPoint x: 75, endPoint y: 137, distance: 8.2
click at [75, 137] on div "[segment:pagetype] @US path /en-us/ @pagination path */page/ @UK_blog path /blo…" at bounding box center [102, 119] width 134 height 172
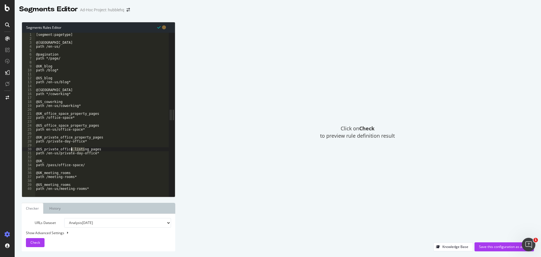
drag, startPoint x: 83, startPoint y: 149, endPoint x: 72, endPoint y: 150, distance: 10.5
click at [72, 150] on div "[segment:pagetype] @US path /en-us/ @pagination path */page/ @UK_blog path /blo…" at bounding box center [102, 119] width 134 height 172
click at [62, 162] on div "[segment:pagetype] @US path /en-us/ @pagination path */page/ @UK_blog path /blo…" at bounding box center [102, 119] width 134 height 172
drag, startPoint x: 88, startPoint y: 162, endPoint x: 36, endPoint y: 161, distance: 51.9
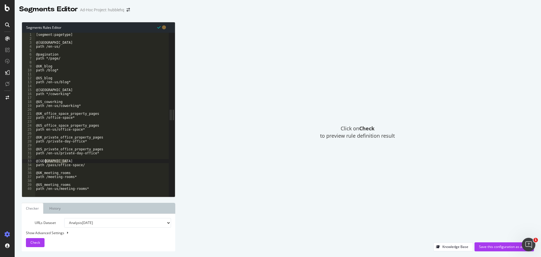
click at [36, 161] on div "[segment:pagetype] @US path /en-us/ @pagination path */page/ @UK_blog path /blo…" at bounding box center [102, 119] width 134 height 172
drag, startPoint x: 82, startPoint y: 165, endPoint x: 23, endPoint y: 160, distance: 59.1
click at [23, 160] on div "@UK_listing_pages 1 2 3 4 5 6 7 8 9 10 11 12 13 14 15 16 17 18 19 20 21 22 23 2…" at bounding box center [95, 115] width 147 height 164
click at [94, 168] on div "[segment:pagetype] @US path /en-us/ @pagination path */page/ @UK_blog path /blo…" at bounding box center [102, 119] width 134 height 172
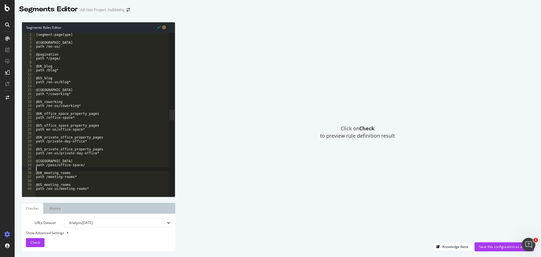
click at [91, 163] on div "[segment:pagetype] @US path /en-us/ @pagination path */page/ @UK_blog path /blo…" at bounding box center [102, 119] width 134 height 172
type textarea "path /pass/office-space/"
click at [84, 165] on div "[segment:pagetype] @US path /en-us/ @pagination path */page/ @UK_blog path /blo…" at bounding box center [102, 119] width 134 height 172
paste textarea "path /pass/office-space/"
click at [41, 173] on div "[segment:pagetype] @US path /en-us/ @pagination path */page/ @UK_blog path /blo…" at bounding box center [100, 119] width 130 height 172
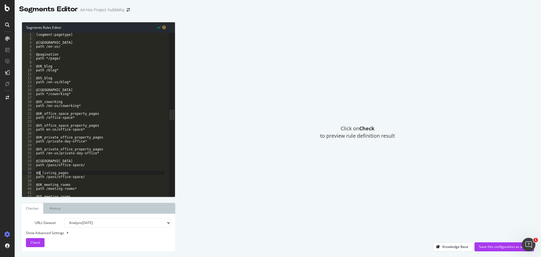
scroll to position [0, 0]
click at [47, 177] on div "[segment:pagetype] @US path /en-us/ @pagination path */page/ @UK_blog path /blo…" at bounding box center [100, 119] width 130 height 172
click at [38, 244] on span "Check" at bounding box center [35, 242] width 10 height 5
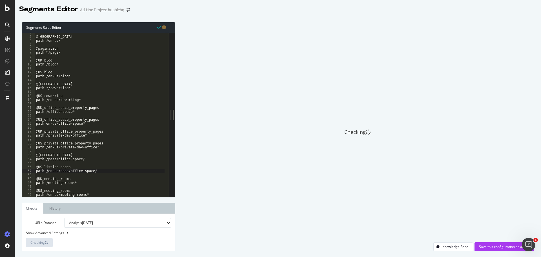
scroll to position [6, 0]
click at [83, 158] on div "@US path /en-us/ @pagination path */page/ @UK_blog path /blog* @US_blog path /e…" at bounding box center [100, 117] width 130 height 172
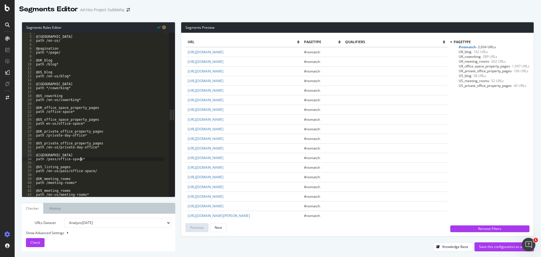
click at [102, 172] on div "@US path /en-us/ @pagination path */page/ @UK_blog path /blog* @US_blog path /e…" at bounding box center [100, 117] width 130 height 172
click at [36, 239] on div "Check" at bounding box center [35, 242] width 10 height 8
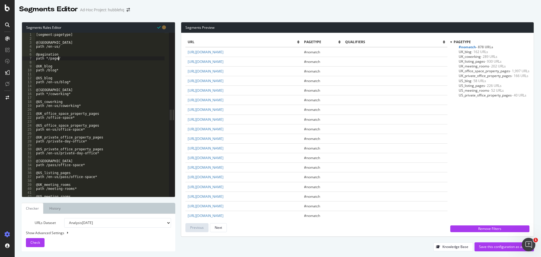
click at [61, 57] on div "[segment:pagetype] @US path /en-us/ @pagination path */page/ @UK_blog path /blo…" at bounding box center [100, 119] width 130 height 172
click at [47, 59] on div "[segment:pagetype] @US path /en-us/ @pagination path */page= @UK_blog path /blo…" at bounding box center [100, 119] width 130 height 172
click at [35, 240] on div "Check" at bounding box center [35, 242] width 10 height 8
click at [47, 58] on div "[segment:pagetype] @US path /en-us/ @pagination path *page= @UK_blog path /blog…" at bounding box center [100, 119] width 130 height 172
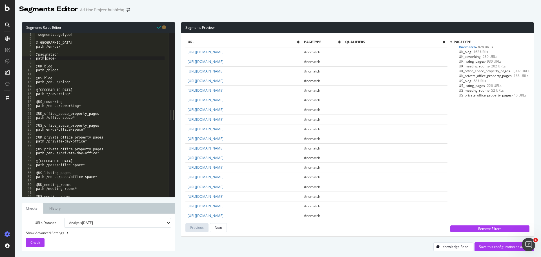
scroll to position [0, 1]
click at [39, 242] on span "Check" at bounding box center [35, 242] width 10 height 5
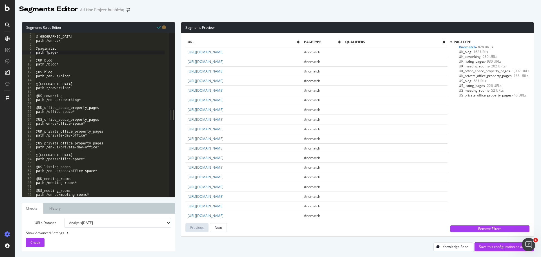
click at [79, 176] on div "@US path /en-us/ @pagination path ?page= @UK_blog path /blog* @US_blog path /en…" at bounding box center [100, 117] width 130 height 172
click at [75, 178] on div "@US path /en-us/ @pagination path ?page= @UK_blog path /blog* @US_blog path /en…" at bounding box center [100, 117] width 130 height 172
click at [69, 191] on div "@US path /en-us/ @pagination path ?page= @UK_blog path /blog* @US_blog path /en…" at bounding box center [100, 117] width 130 height 172
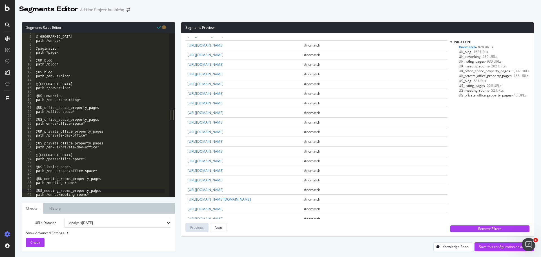
scroll to position [197, 0]
click at [73, 84] on div "@US path /en-us/ @pagination path ?page= @UK_blog path /blog* @US_blog path /en…" at bounding box center [100, 117] width 130 height 172
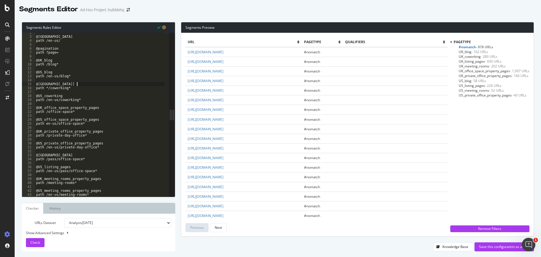
scroll to position [0, 3]
click at [73, 95] on div "@US path /en-us/ @pagination path ?page= @UK_blog path /blog* @US_blog path /en…" at bounding box center [100, 117] width 130 height 172
drag, startPoint x: 83, startPoint y: 101, endPoint x: 32, endPoint y: 95, distance: 52.0
click at [32, 95] on div "@US_coworking_search_pages 2 3 4 5 6 7 8 9 10 11 12 13 14 15 16 17 18 19 20 21 …" at bounding box center [95, 115] width 147 height 164
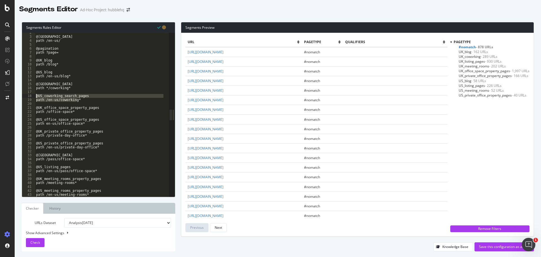
type textarea "@US_coworking_search_pages path /en-us/coworking*"
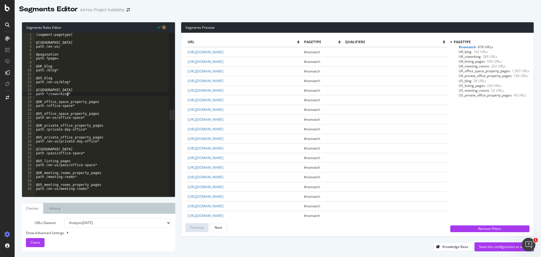
click at [90, 129] on div "[segment:pagetype] @US path /en-us/ @pagination path ?page= @UK_blog path /blog…" at bounding box center [102, 119] width 134 height 172
type textarea "@UK_private_office_property_pages"
paste textarea "path /en-us/coworking*"
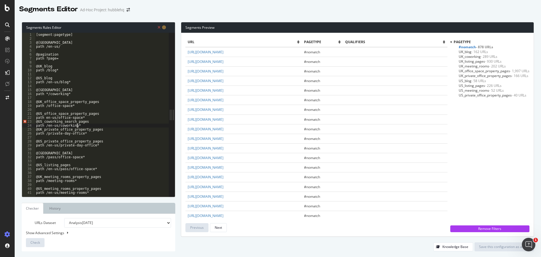
click at [86, 117] on div "[segment:pagetype] @US path /en-us/ @pagination path ?page= @UK_blog path /blog…" at bounding box center [102, 119] width 134 height 172
type textarea "path en-us/office-space*"
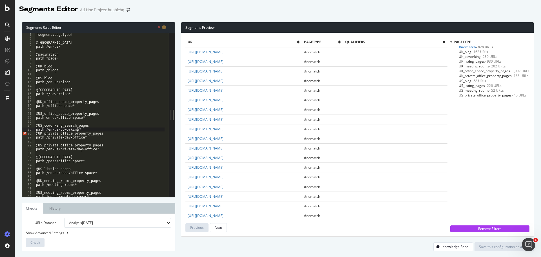
click at [83, 129] on div "[segment:pagetype] @US path /en-us/ @pagination path ?page= @UK_blog path /blog…" at bounding box center [100, 119] width 130 height 172
type textarea "path /en-us/coworking*"
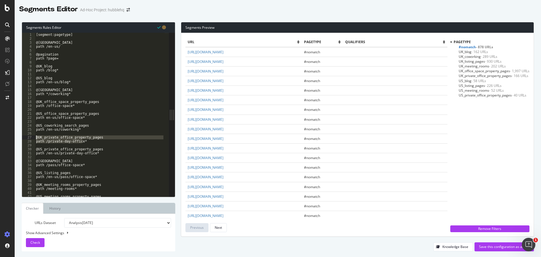
drag, startPoint x: 83, startPoint y: 143, endPoint x: 31, endPoint y: 137, distance: 52.5
click at [31, 137] on div "1 2 3 4 5 6 7 8 9 10 11 12 13 14 15 16 17 18 19 20 21 22 23 24 25 26 27 28 29 3…" at bounding box center [95, 115] width 147 height 164
type textarea "@UK_private_office_property_pages path /private-day-office*"
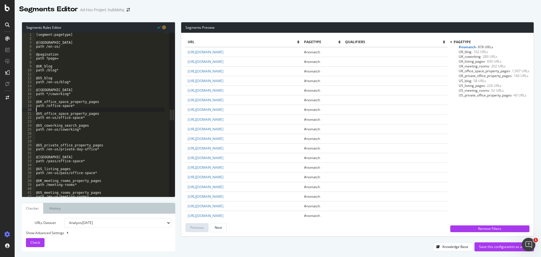
click at [51, 109] on div "[segment:pagetype] @US path /en-us/ @pagination path ?page= @UK_blog path /blog…" at bounding box center [100, 119] width 130 height 172
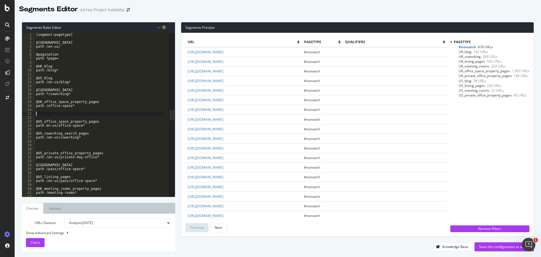
paste textarea "path /private-day-office*"
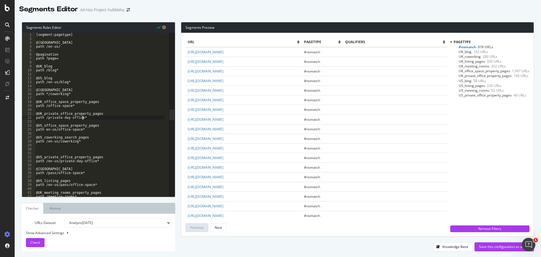
type textarea "path /private-day-office*"
click at [68, 150] on div "[segment:pagetype] @US path /en-us/ @pagination path ?page= @UK_blog path /blog…" at bounding box center [100, 119] width 130 height 172
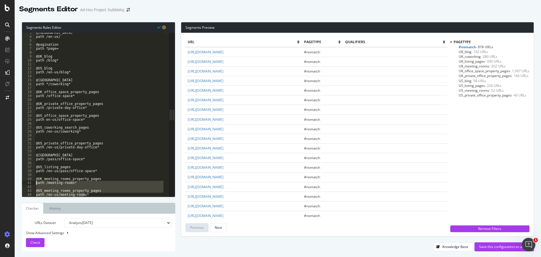
drag, startPoint x: 87, startPoint y: 194, endPoint x: 34, endPoint y: 183, distance: 54.8
click at [34, 183] on div "3 4 5 6 7 8 9 10 11 12 13 14 15 16 17 18 19 20 21 22 23 24 25 26 27 28 29 30 31…" at bounding box center [95, 115] width 147 height 164
click at [70, 181] on div "@US path /en-us/ @pagination path ?page= @UK_blog path /blog* @US_blog path /en…" at bounding box center [100, 115] width 130 height 164
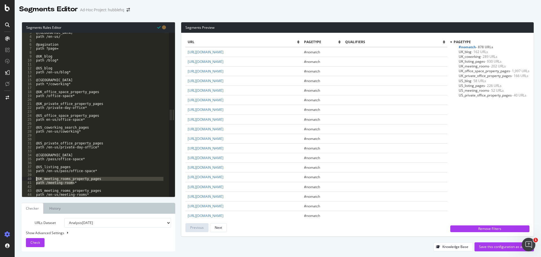
drag, startPoint x: 58, startPoint y: 181, endPoint x: 32, endPoint y: 180, distance: 25.4
click at [32, 180] on div "path /meeting-rooms* 3 4 5 6 7 8 9 10 11 12 13 14 15 16 17 18 19 20 21 22 23 24…" at bounding box center [95, 115] width 147 height 164
type textarea "@UK_meeting_rooms_property_pages path /meeting-rooms*"
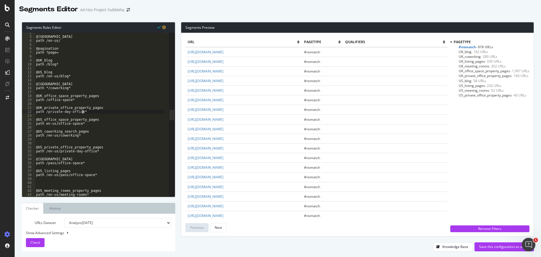
click at [94, 112] on div "@US path /en-us/ @pagination path ?page= @UK_blog path /blog* @US_blog path /en…" at bounding box center [100, 117] width 130 height 172
type textarea "path /private-day-office*"
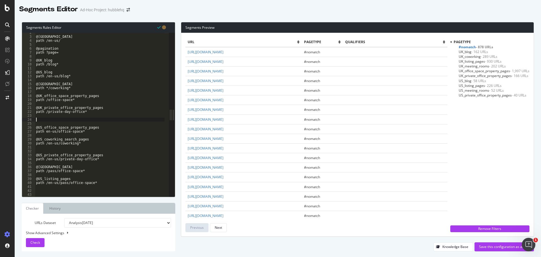
paste textarea "path /meeting-rooms*"
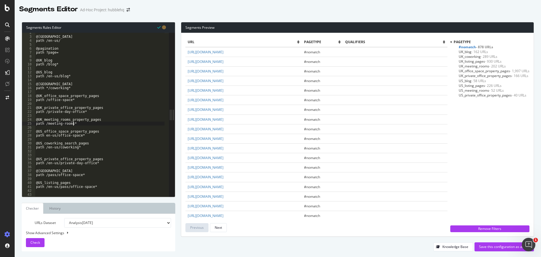
type textarea "path /meeting-rooms*"
click at [71, 155] on div "@US path /en-us/ @pagination path ?page= @UK_blog path /blog* @US_blog path /en…" at bounding box center [100, 117] width 130 height 172
click at [51, 193] on div "@US path /en-us/ @pagination path ?page= @UK_blog path /blog* @US_blog path /en…" at bounding box center [100, 117] width 130 height 172
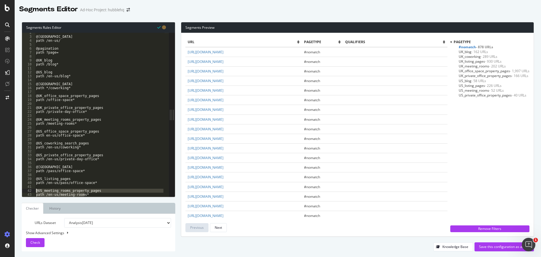
drag, startPoint x: 60, startPoint y: 191, endPoint x: 32, endPoint y: 190, distance: 28.8
click at [32, 190] on div "2 3 4 5 6 7 8 9 10 11 12 13 14 15 16 17 18 19 20 21 22 23 24 25 26 27 28 29 30 …" at bounding box center [95, 115] width 147 height 164
type textarea "@US_meeting_rooms_property_pages path /en-us/meeting-rooms*"
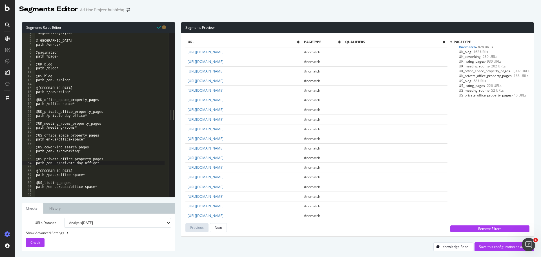
click at [101, 163] on div "[segment:pagetype] @US path /en-us/ @pagination path ?page= @UK_blog path /blog…" at bounding box center [100, 117] width 130 height 172
type textarea "path /en-us/private-day-office*"
paste textarea "path /en-us/meeting-rooms*"
type textarea "path /en-us/meeting-rooms*"
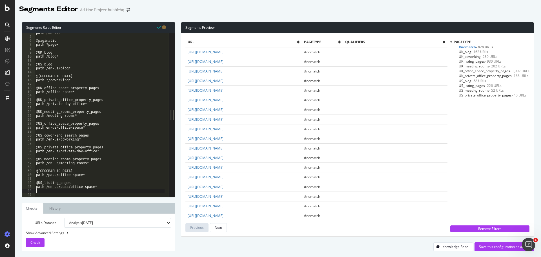
click at [38, 191] on div "path /en-us/ @pagination path ?page= @UK_blog path /blog* @US_blog path /en-us/…" at bounding box center [100, 117] width 130 height 172
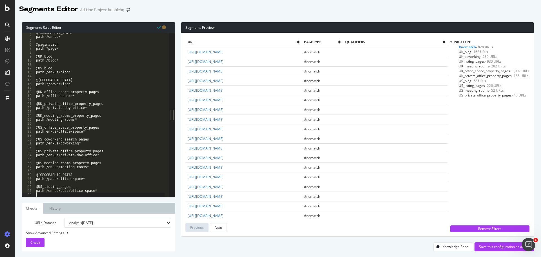
scroll to position [6, 0]
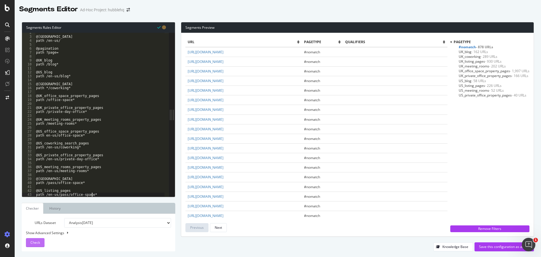
click at [34, 240] on span "Check" at bounding box center [35, 242] width 10 height 5
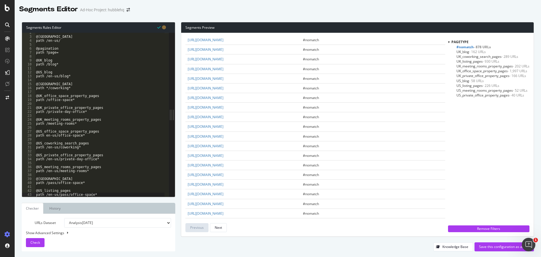
scroll to position [693, 0]
drag, startPoint x: 298, startPoint y: 132, endPoint x: 194, endPoint y: 131, distance: 104.3
click at [194, 114] on td "https://hubblehq.com/en-us/office-space-london/south-london" at bounding box center [242, 109] width 115 height 10
drag, startPoint x: 295, startPoint y: 141, endPoint x: 186, endPoint y: 144, distance: 108.8
click at [186, 123] on td "https://hubblehq.com/part-time-offices/london/south-london" at bounding box center [242, 119] width 115 height 10
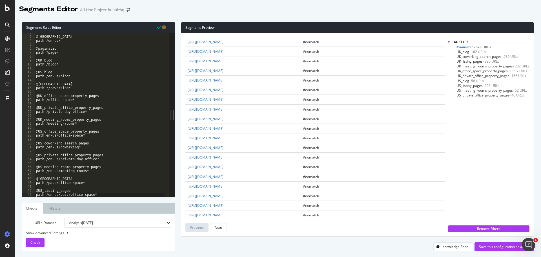
copy link "https://hubblehq.com/part-time-offices/london/south-london"
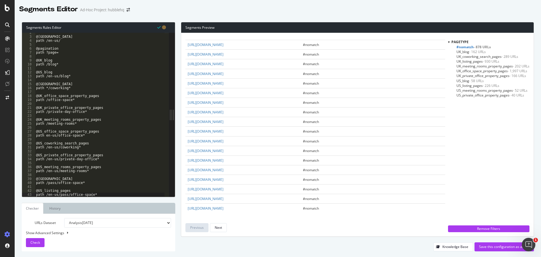
drag, startPoint x: 259, startPoint y: 189, endPoint x: 112, endPoint y: 191, distance: 147.7
click at [186, 192] on td "https://hubblehq.com/workspaces/london" at bounding box center [242, 189] width 115 height 10
copy link "https://hubblehq.com/workspaces/london"
click at [78, 133] on div "@US path /en-us/ @pagination path ?page= @UK_blog path /blog* @US_blog path /en…" at bounding box center [100, 117] width 130 height 172
click at [45, 136] on div "@US path /en-us/ @pagination path ?page= @UK_blog path /blog* @US_blog path /en…" at bounding box center [100, 117] width 130 height 172
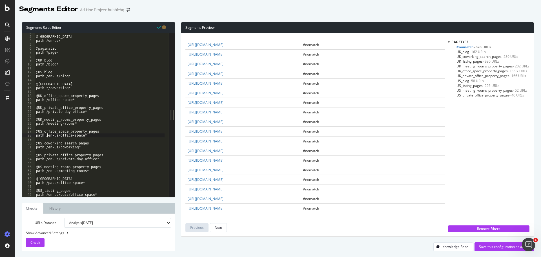
scroll to position [0, 1]
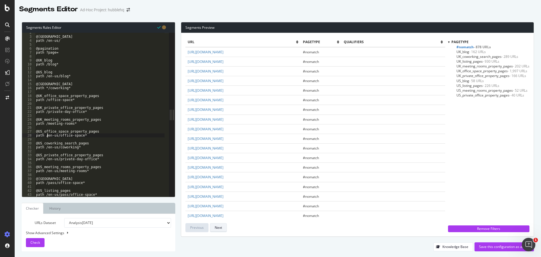
click at [222, 228] on div "Next" at bounding box center [218, 227] width 7 height 5
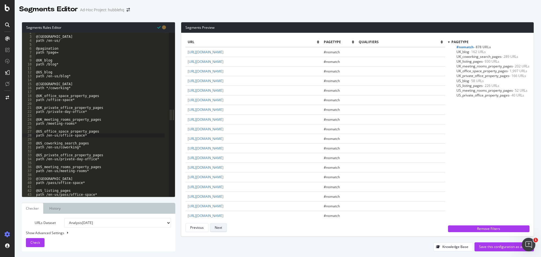
click at [222, 228] on div "Next" at bounding box center [218, 227] width 7 height 5
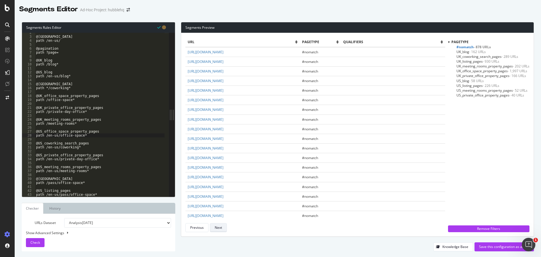
click at [222, 228] on div "Next" at bounding box center [218, 227] width 7 height 5
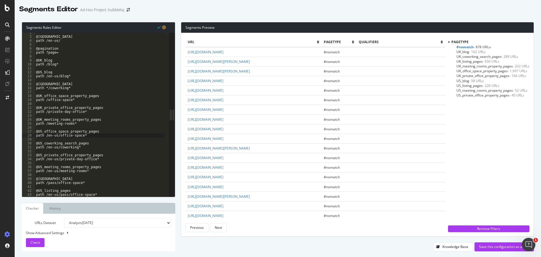
click at [81, 136] on div "@US path /en-us/ @pagination path ?page= @UK_blog path /blog* @US_blog path /en…" at bounding box center [100, 117] width 130 height 172
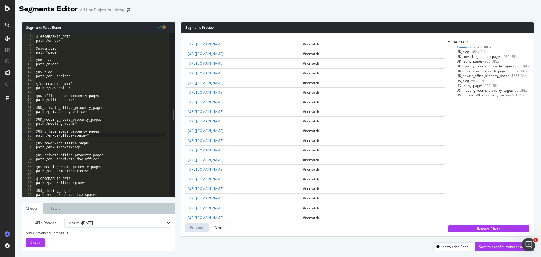
scroll to position [113, 0]
drag, startPoint x: 446, startPoint y: 71, endPoint x: 442, endPoint y: 123, distance: 52.6
click at [443, 132] on div "url pagetype qualifiers https://hubblehq.com/ #nomatch https://hubblehq.com/par…" at bounding box center [357, 134] width 353 height 203
click at [219, 229] on div "Next" at bounding box center [218, 227] width 7 height 5
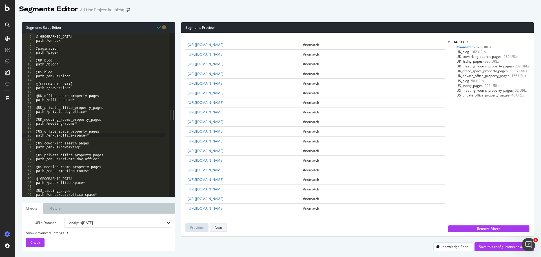
scroll to position [0, 0]
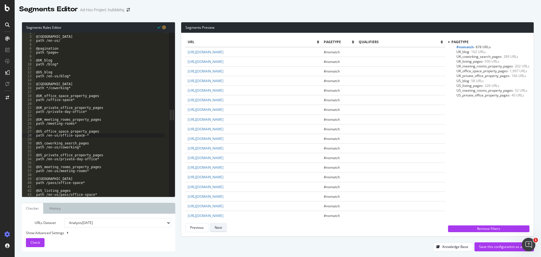
click at [222, 228] on div "Next" at bounding box center [218, 227] width 7 height 5
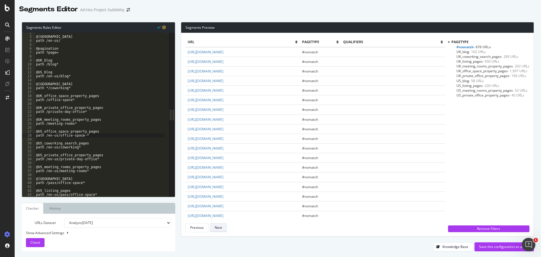
click at [222, 228] on div "Next" at bounding box center [218, 227] width 7 height 5
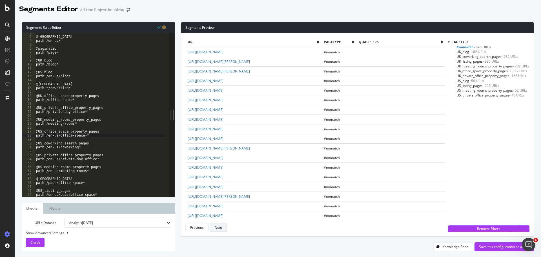
click at [222, 228] on div "Next" at bounding box center [218, 227] width 7 height 5
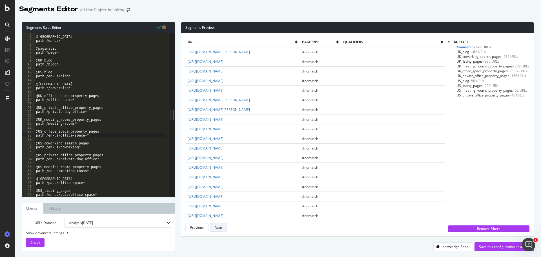
click at [222, 228] on div "Next" at bounding box center [218, 227] width 7 height 5
click at [89, 171] on div "@US path /en-us/ @pagination path ?page= @UK_blog path /blog* @US_blog path /en…" at bounding box center [100, 117] width 130 height 172
click at [105, 159] on div "@US path /en-us/ @pagination path ?page= @UK_blog path /blog* @US_blog path /en…" at bounding box center [100, 117] width 130 height 172
type textarea "path /en-us/private-day-office*"
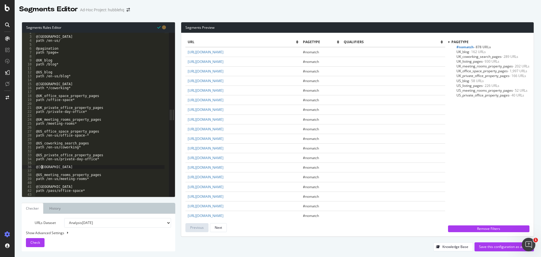
scroll to position [0, 0]
type textarea "@US_office_space_property_pages"
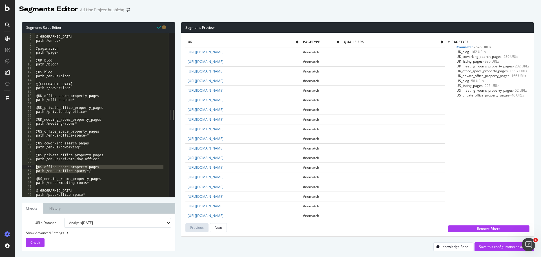
drag, startPoint x: 105, startPoint y: 170, endPoint x: 33, endPoint y: 168, distance: 71.9
click at [33, 168] on div "path /en-us/office-space/*/ 2 3 4 5 6 7 8 9 10 11 12 13 14 15 16 17 18 19 20 21…" at bounding box center [95, 115] width 147 height 164
click at [87, 134] on div "@US path /en-us/ @pagination path ?page= @UK_blog path /blog* @US_blog path /en…" at bounding box center [100, 117] width 130 height 172
drag, startPoint x: 82, startPoint y: 130, endPoint x: 68, endPoint y: 131, distance: 13.9
click at [68, 131] on div "@US path /en-us/ @pagination path ?page= @UK_blog path /blog* @US_blog path /en…" at bounding box center [100, 117] width 130 height 172
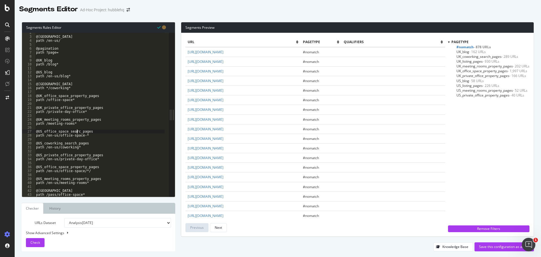
scroll to position [0, 3]
drag, startPoint x: 82, startPoint y: 167, endPoint x: 68, endPoint y: 167, distance: 14.1
click at [68, 167] on div "@US path /en-us/ @pagination path ?page= @UK_blog path /blog* @US_blog path /en…" at bounding box center [100, 117] width 130 height 172
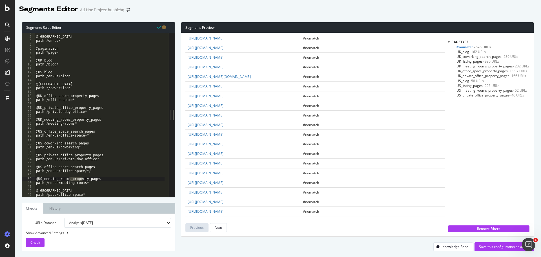
drag, startPoint x: 83, startPoint y: 179, endPoint x: 70, endPoint y: 180, distance: 13.3
click at [70, 180] on div "@US path /en-us/ @pagination path ?page= @UK_blog path /blog* @US_blog path /en…" at bounding box center [100, 117] width 130 height 172
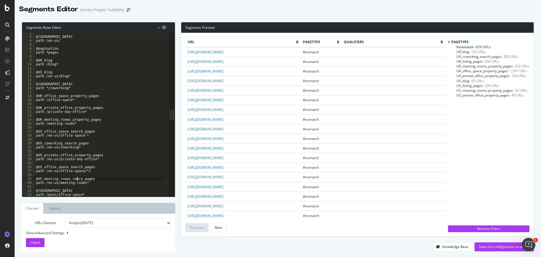
scroll to position [0, 4]
drag, startPoint x: 84, startPoint y: 120, endPoint x: 69, endPoint y: 119, distance: 15.0
click at [69, 119] on div "@US path /en-us/ @pagination path ?page= @UK_blog path /blog* @US_blog path /en…" at bounding box center [100, 117] width 130 height 172
drag, startPoint x: 72, startPoint y: 124, endPoint x: 33, endPoint y: 121, distance: 39.3
click at [33, 121] on div "@UK_meeting_rooms_search_pages 2 3 4 5 6 7 8 9 10 11 12 13 14 15 16 17 18 19 20…" at bounding box center [95, 115] width 147 height 164
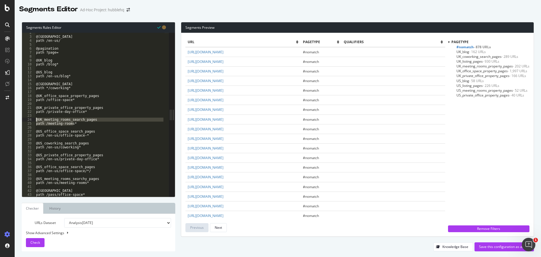
type textarea "@UK_meeting_rooms_search_pages path /meeting-rooms*"
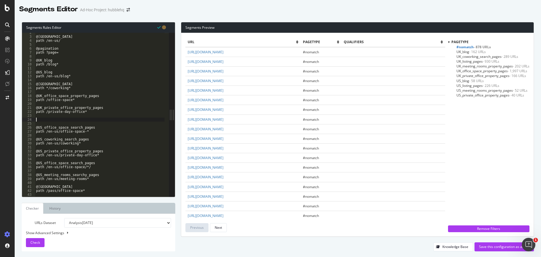
click at [79, 88] on div "@US path /en-us/ @pagination path ?page= @UK_blog path /blog* @US_blog path /en…" at bounding box center [100, 117] width 130 height 172
type textarea "path */coworking*"
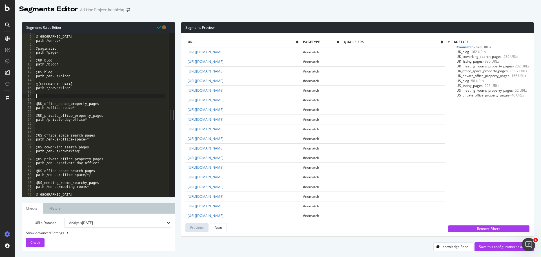
paste textarea "path /meeting-rooms*"
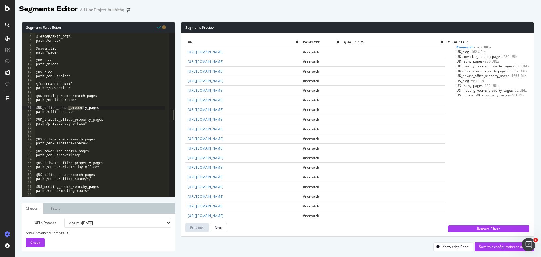
drag, startPoint x: 83, startPoint y: 107, endPoint x: 68, endPoint y: 108, distance: 14.4
click at [68, 108] on div "@US path /en-us/ @pagination path ?page= @UK_blog path /blog* @US_blog path /en…" at bounding box center [100, 117] width 130 height 172
drag, startPoint x: 86, startPoint y: 118, endPoint x: 72, endPoint y: 120, distance: 14.5
click at [72, 120] on div "@US path /en-us/ @pagination path ?page= @UK_blog path /blog* @US_blog path /en…" at bounding box center [100, 117] width 130 height 172
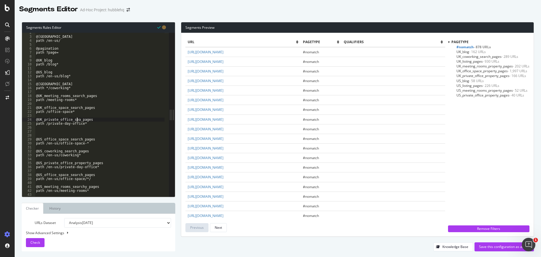
type textarea "@UK_private_office_search_pages"
click at [62, 131] on div "@US path /en-us/ @pagination path ?page= @UK_blog path /blog* @US_blog path /en…" at bounding box center [100, 117] width 130 height 172
drag, startPoint x: 74, startPoint y: 157, endPoint x: 33, endPoint y: 152, distance: 41.0
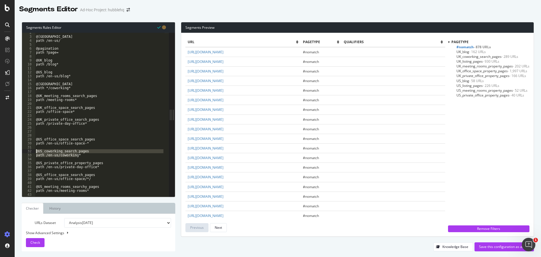
click at [33, 152] on div "2 3 4 5 6 7 8 9 10 11 12 13 14 15 16 17 18 19 20 21 22 23 24 25 26 27 28 29 30 …" at bounding box center [95, 115] width 147 height 164
type textarea "@US_coworking_search_pages path /en-us/coworking*"
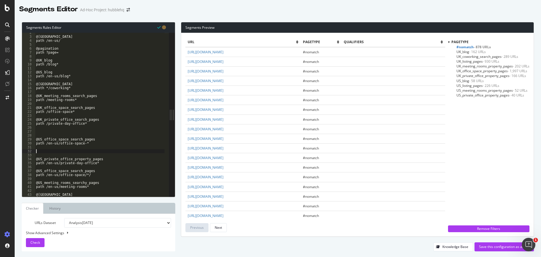
click at [56, 129] on div "@US path /en-us/ @pagination path ?page= @UK_blog path /blog* @US_blog path /en…" at bounding box center [100, 117] width 130 height 172
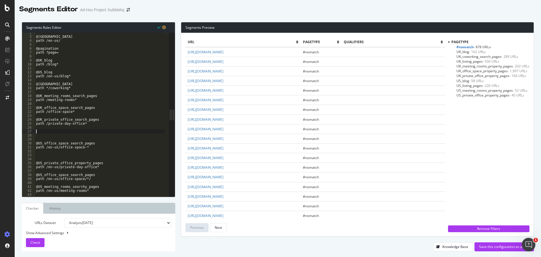
paste textarea "path /en-us/coworking*"
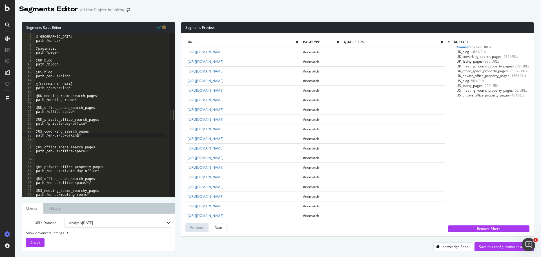
scroll to position [30, 0]
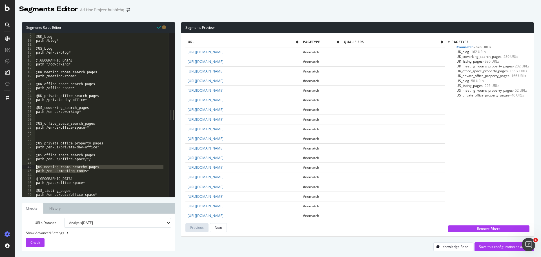
drag, startPoint x: 86, startPoint y: 171, endPoint x: 35, endPoint y: 169, distance: 50.8
click at [35, 169] on div "@UK_blog path /blog* @US_blog path /en-us/blog* @UK_coworking_search_pages path…" at bounding box center [100, 117] width 130 height 172
type textarea "@US_meeting_rooms_searchy_pages path /en-us/meeting-rooms*"
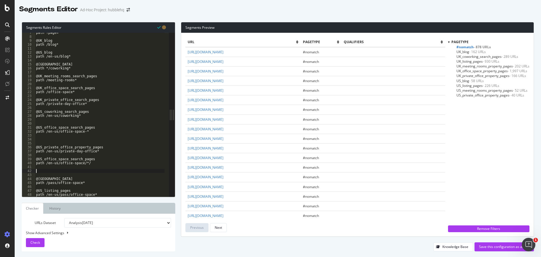
scroll to position [26, 0]
click at [49, 134] on div "path ?page= @UK_blog path /blog* @US_blog path /en-us/blog* @UK_coworking_searc…" at bounding box center [100, 117] width 130 height 172
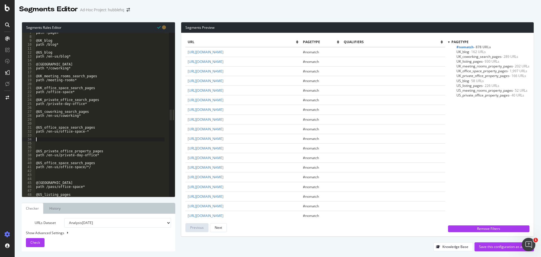
paste textarea "path /en-us/meeting-rooms*"
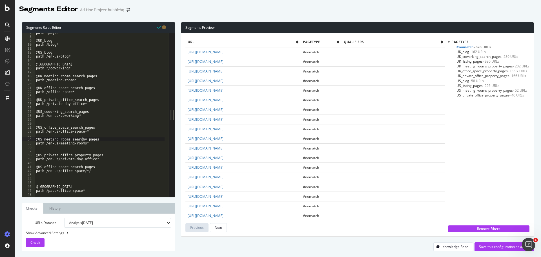
click at [82, 138] on div "path ?page= @UK_blog path /blog* @US_blog path /en-us/blog* @UK_coworking_searc…" at bounding box center [100, 117] width 130 height 172
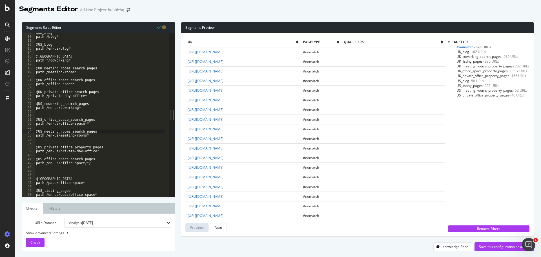
scroll to position [34, 0]
drag, startPoint x: 86, startPoint y: 164, endPoint x: 25, endPoint y: 157, distance: 61.6
click at [25, 157] on div "@US_meeting_rooms_search_pages 9 10 11 12 13 14 15 16 17 18 19 20 21 22 23 24 2…" at bounding box center [95, 115] width 147 height 164
type textarea "@US_office_space_search_pages"
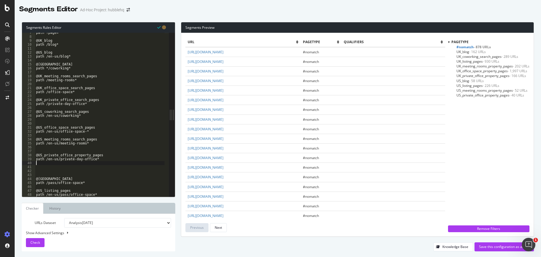
scroll to position [26, 0]
click at [53, 140] on div "path ?page= @UK_blog path /blog* @US_blog path /en-us/blog* @UK_coworking_searc…" at bounding box center [100, 117] width 130 height 172
click at [52, 146] on div "path ?page= @UK_blog path /blog* @US_blog path /en-us/blog* @UK_coworking_searc…" at bounding box center [100, 117] width 130 height 172
paste textarea "path /en-us/office-space/*/"
type textarea "path /en-us/office-space/*/"
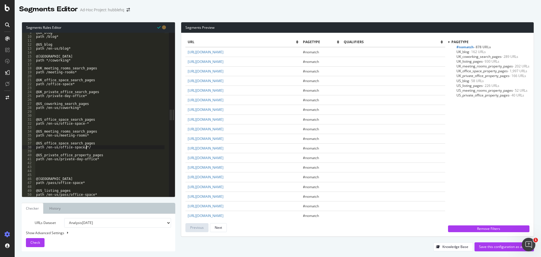
scroll to position [34, 0]
click at [50, 170] on div "@UK_blog path /blog* @US_blog path /en-us/blog* @UK_coworking_search_pages path…" at bounding box center [100, 117] width 130 height 172
type textarea "]"
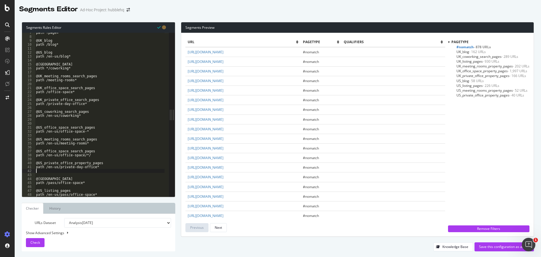
scroll to position [26, 0]
click at [65, 122] on div "path ?page= @UK_blog path /blog* @US_blog path /en-us/blog* @UK_coworking_searc…" at bounding box center [100, 117] width 130 height 172
type textarea "\"
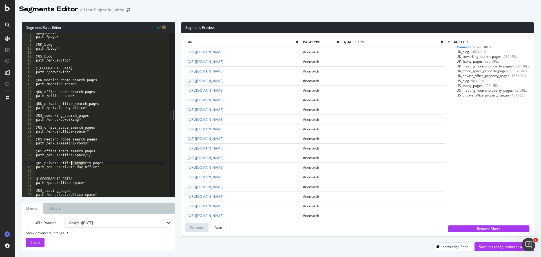
drag, startPoint x: 87, startPoint y: 162, endPoint x: 71, endPoint y: 163, distance: 15.5
click at [71, 163] on div "@pagination path ?page= @UK_blog path /blog* @US_blog path /en-us/blog* @UK_cow…" at bounding box center [100, 117] width 130 height 172
click at [63, 170] on div "@pagination path ?page= @UK_blog path /blog* @US_blog path /en-us/blog* @UK_cow…" at bounding box center [100, 117] width 130 height 172
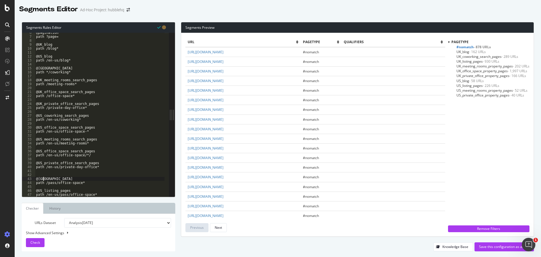
drag, startPoint x: 44, startPoint y: 178, endPoint x: 47, endPoint y: 179, distance: 3.2
click at [44, 178] on div "@pagination path ?page= @UK_blog path /blog* @US_blog path /en-us/blog* @UK_cow…" at bounding box center [100, 117] width 130 height 172
type textarea "@[GEOGRAPHIC_DATA]"
drag, startPoint x: 79, startPoint y: 184, endPoint x: 46, endPoint y: 171, distance: 35.7
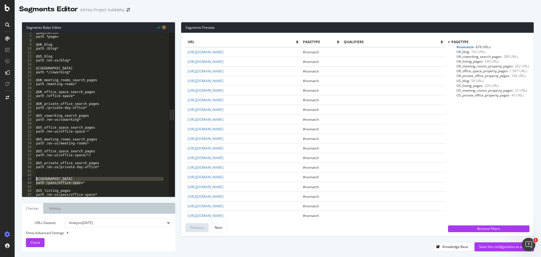
click at [27, 179] on div "@UK_listing_pages 6 7 8 9 10 11 12 13 14 15 16 17 18 19 20 21 22 23 24 25 26 27…" at bounding box center [95, 115] width 147 height 164
click at [47, 170] on div "@pagination path ?page= @UK_blog path /blog* @US_blog path /en-us/blog* @UK_cow…" at bounding box center [100, 117] width 130 height 172
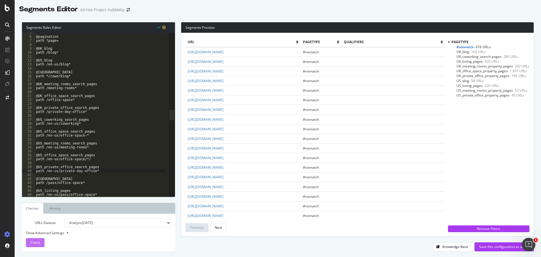
click at [35, 242] on span "Check" at bounding box center [35, 242] width 10 height 5
click at [95, 193] on div "@pagination path ?page= @UK_blog path /blog* @US_blog path /en-us/blog* @UK_cow…" at bounding box center [100, 117] width 130 height 172
drag, startPoint x: 66, startPoint y: 194, endPoint x: 58, endPoint y: 194, distance: 7.6
click at [58, 194] on div "@pagination path ?page= @UK_blog path /blog* @US_blog path /en-us/blog* @UK_cow…" at bounding box center [100, 117] width 130 height 172
click at [400, 42] on span "qualifiers" at bounding box center [395, 41] width 98 height 5
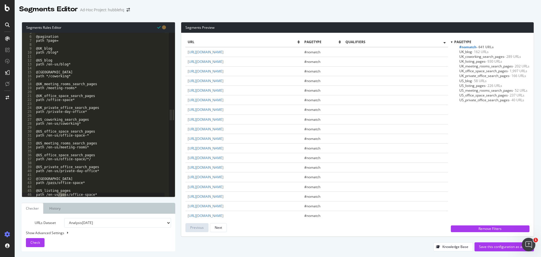
click at [399, 40] on span "qualifiers" at bounding box center [395, 41] width 98 height 5
click at [339, 40] on span "pagetype" at bounding box center [321, 41] width 34 height 5
click at [93, 193] on div "@pagination path ?page= @UK_blog path /blog* @US_blog path /en-us/blog* @UK_cow…" at bounding box center [100, 117] width 130 height 172
drag, startPoint x: 94, startPoint y: 194, endPoint x: 46, endPoint y: 195, distance: 48.5
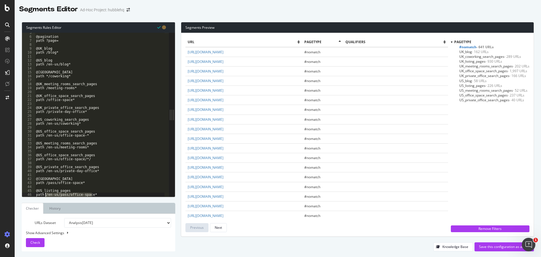
click at [46, 195] on div "@pagination path ?page= @UK_blog path /blog* @US_blog path /en-us/blog* @UK_cow…" at bounding box center [100, 117] width 130 height 172
paste textarea "^/en-us/(?:pass/)?office-space/?$"
drag, startPoint x: 85, startPoint y: 183, endPoint x: 45, endPoint y: 183, distance: 39.5
click at [45, 183] on div "@pagination path ?page= @UK_blog path /blog* @US_blog path /en-us/blog* @UK_cow…" at bounding box center [100, 117] width 130 height 172
paste textarea "^/en-us/(?:pass/)?office-space/?$"
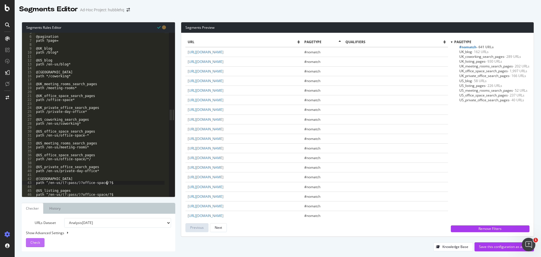
click at [37, 241] on span "Check" at bounding box center [35, 242] width 10 height 5
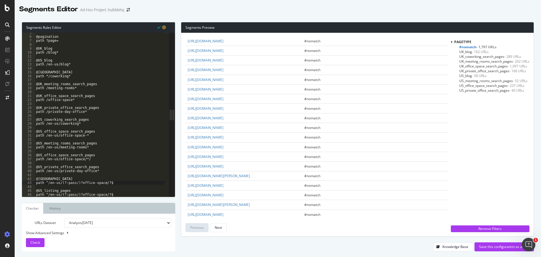
scroll to position [113, 0]
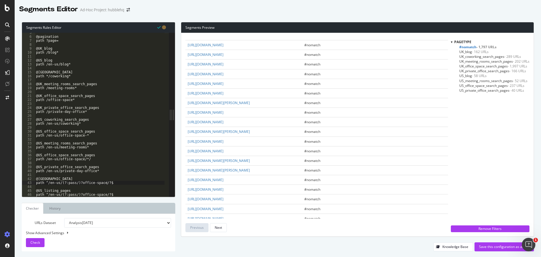
click at [60, 182] on div "@pagination path ?page= @UK_blog path /blog* @US_blog path /en-us/blog* @UK_cow…" at bounding box center [100, 117] width 130 height 172
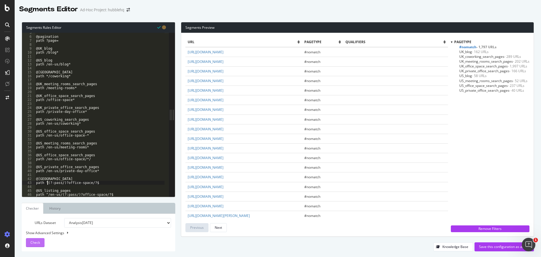
click at [40, 241] on span "Check" at bounding box center [35, 242] width 10 height 5
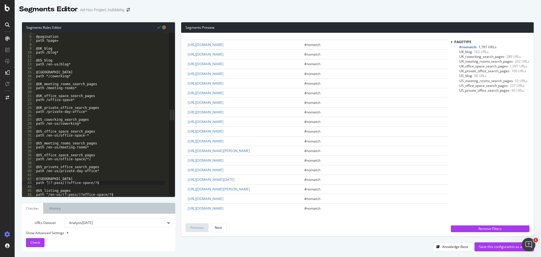
scroll to position [990, 0]
click at [223, 228] on button "Next" at bounding box center [218, 227] width 17 height 9
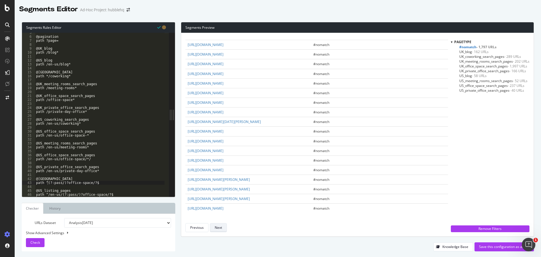
scroll to position [0, 0]
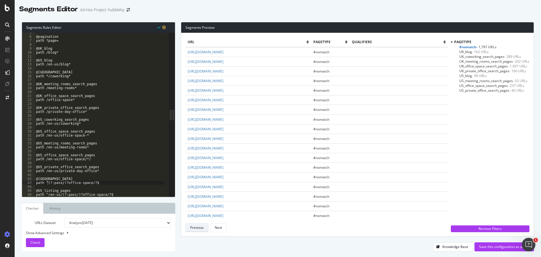
click at [194, 228] on div "Previous" at bounding box center [197, 227] width 14 height 5
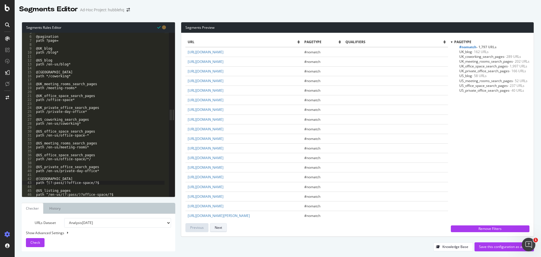
click at [216, 228] on div "Next" at bounding box center [218, 227] width 7 height 5
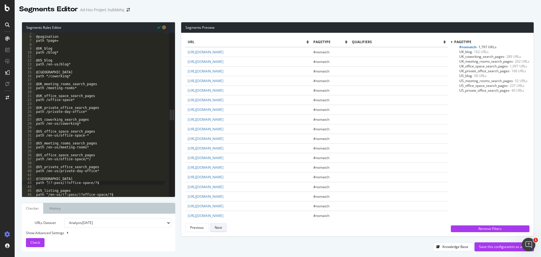
click at [216, 228] on div "Next" at bounding box center [218, 227] width 7 height 5
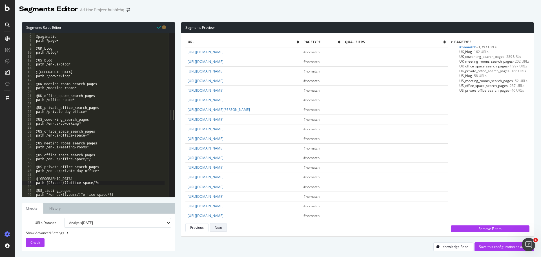
click at [216, 228] on div "Next" at bounding box center [218, 227] width 7 height 5
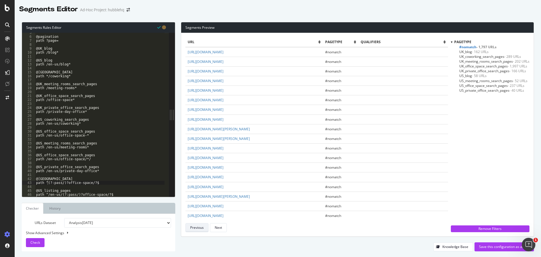
click at [197, 226] on div "Previous" at bounding box center [197, 227] width 14 height 5
click at [96, 182] on div "@pagination path ?page= @UK_blog path /blog* @US_blog path /en-us/blog* @UK_cow…" at bounding box center [100, 117] width 130 height 172
drag, startPoint x: 97, startPoint y: 183, endPoint x: 46, endPoint y: 183, distance: 50.7
click at [46, 183] on div "@pagination path ?page= @UK_blog path /blog* @US_blog path /en-us/blog* @UK_cow…" at bounding box center [100, 117] width 130 height 172
paste textarea "/(?:pass/)?office-space(?:/.*)"
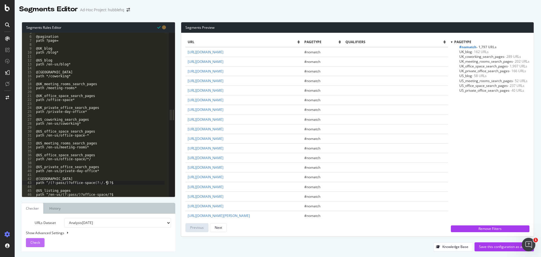
click at [40, 242] on button "Check" at bounding box center [35, 242] width 19 height 9
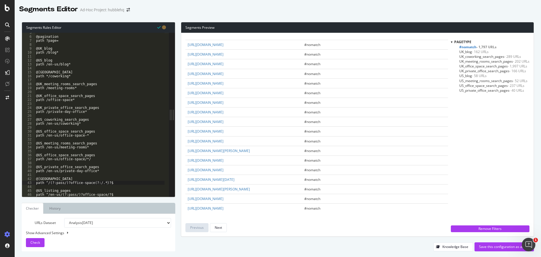
scroll to position [974, 0]
drag, startPoint x: 111, startPoint y: 182, endPoint x: 46, endPoint y: 183, distance: 64.8
click at [46, 183] on div "@pagination path ?page= @UK_blog path /blog* @US_blog path /en-us/blog* @UK_cow…" at bounding box center [100, 117] width 130 height 172
paste textarea "en-us/(?:pass/)?office-space/"
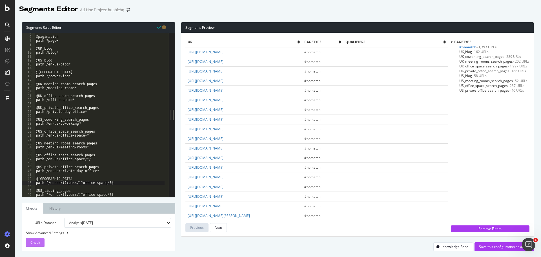
click at [39, 242] on span "Check" at bounding box center [35, 242] width 10 height 5
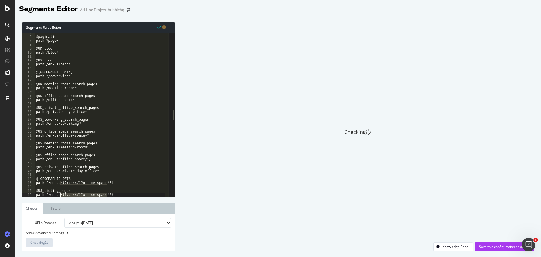
drag, startPoint x: 112, startPoint y: 194, endPoint x: 59, endPoint y: 196, distance: 52.5
click at [59, 196] on div "@pagination path ?page= @UK_blog path /blog* @US_blog path /en-us/blog* @UK_cow…" at bounding box center [100, 117] width 130 height 172
drag, startPoint x: 69, startPoint y: 187, endPoint x: 65, endPoint y: 187, distance: 3.9
click at [69, 187] on div "@pagination path ?page= @UK_blog path /blog* @US_blog path /en-us/blog* @UK_cow…" at bounding box center [100, 117] width 130 height 172
click at [59, 184] on div "@pagination path ?page= @UK_blog path /blog* @US_blog path /en-us/blog* @UK_cow…" at bounding box center [100, 117] width 130 height 172
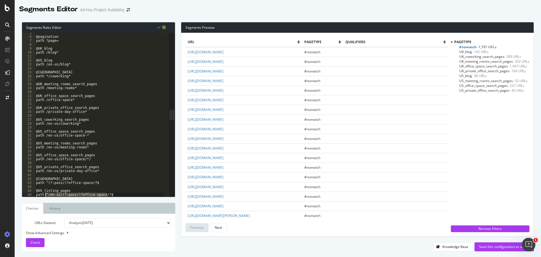
drag, startPoint x: 111, startPoint y: 194, endPoint x: 45, endPoint y: 196, distance: 66.3
click at [45, 196] on div "@pagination path ?page= @UK_blog path /blog* @US_blog path /en-us/blog* @UK_cow…" at bounding box center [100, 117] width 130 height 172
click at [38, 241] on span "Check" at bounding box center [35, 242] width 10 height 5
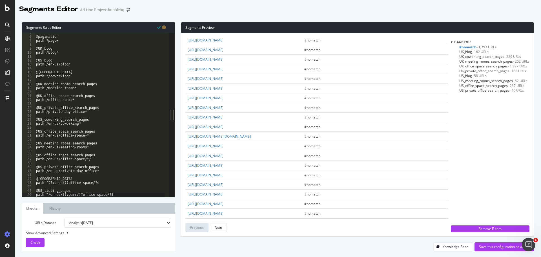
scroll to position [225, 0]
drag, startPoint x: 103, startPoint y: 182, endPoint x: 46, endPoint y: 183, distance: 56.7
click at [46, 183] on div "@pagination path ?page= @UK_blog path /blog* @US_blog path /en-us/blog* @UK_cow…" at bounding box center [100, 117] width 130 height 172
paste textarea "/pass/office-space/\d+/[a-z0-9-]+"
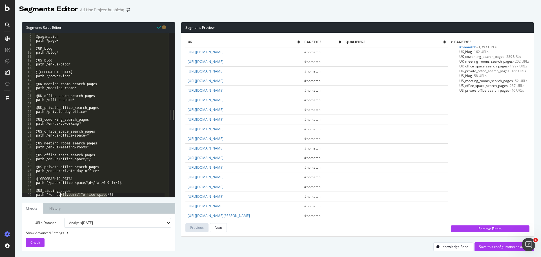
drag, startPoint x: 114, startPoint y: 194, endPoint x: 59, endPoint y: 196, distance: 55.6
click at [59, 196] on div "@pagination path ?page= @UK_blog path /blog* @US_blog path /en-us/blog* @UK_cow…" at bounding box center [100, 117] width 130 height 172
paste textarea "^/pass/office-space/\d+/[a-z0-9-]+"
click at [38, 240] on span "Check" at bounding box center [35, 242] width 10 height 5
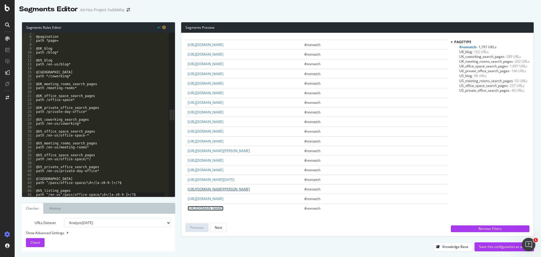
scroll to position [877, 0]
drag, startPoint x: 83, startPoint y: 183, endPoint x: 122, endPoint y: 183, distance: 39.5
click at [122, 183] on div "@pagination path ?page= @UK_blog path /blog* @US_blog path /en-us/blog* @UK_cow…" at bounding box center [100, 117] width 130 height 172
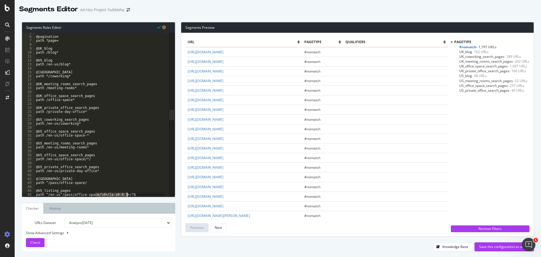
drag, startPoint x: 95, startPoint y: 194, endPoint x: 138, endPoint y: 194, distance: 42.3
click at [138, 194] on div "@pagination path ?page= @UK_blog path /blog* @US_blog path /en-us/blog* @UK_cow…" at bounding box center [100, 117] width 130 height 172
type textarea "path ^/en-us^/pass/office-space/"
click at [30, 242] on span "Check" at bounding box center [35, 242] width 10 height 5
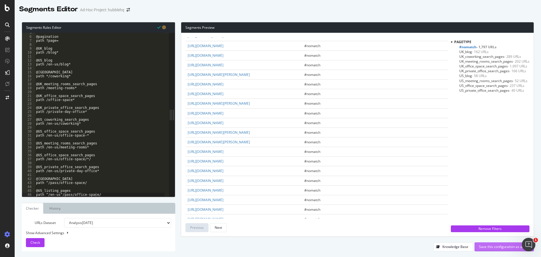
click at [487, 243] on div "Save this configuration as active" at bounding box center [504, 246] width 50 height 8
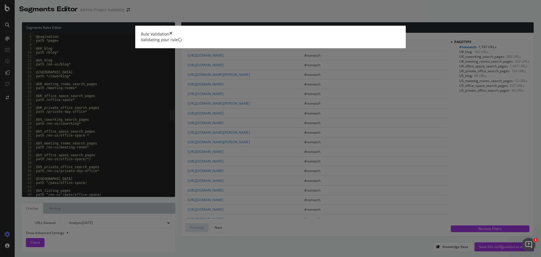
scroll to position [0, 0]
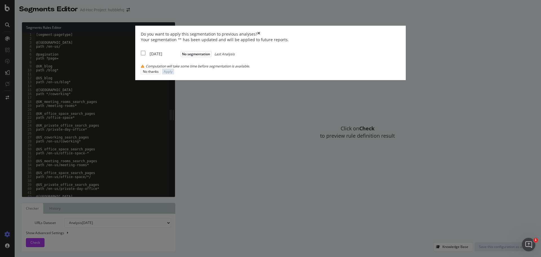
click at [179, 57] on div "[DATE]" at bounding box center [165, 54] width 30 height 6
checkbox input "true"
click at [173, 74] on div "Apply" at bounding box center [168, 71] width 9 height 5
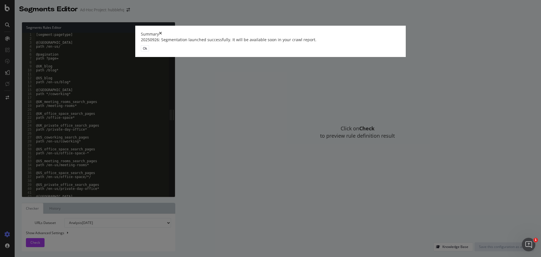
click at [147, 51] on div "Ok" at bounding box center [145, 48] width 4 height 5
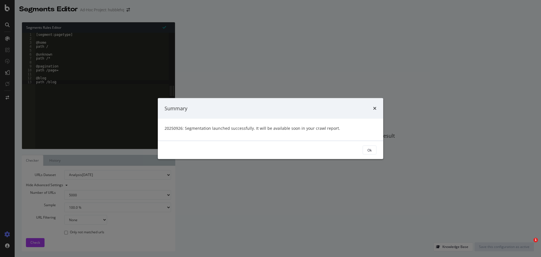
select select "5000"
select select "100"
click at [372, 151] on button "Ok" at bounding box center [370, 149] width 14 height 9
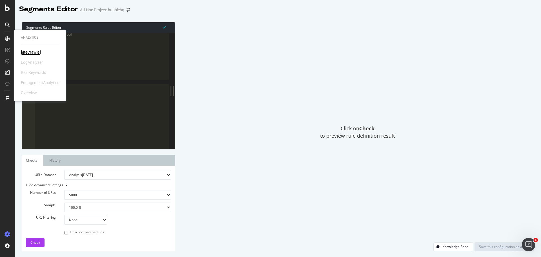
click at [25, 51] on div "SiteCrawler" at bounding box center [31, 52] width 20 height 6
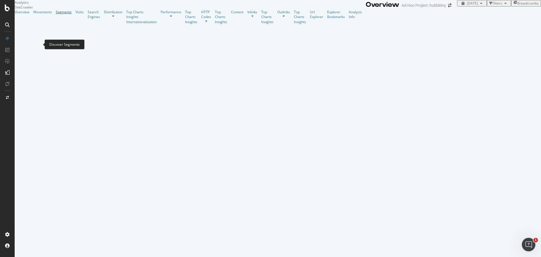
drag, startPoint x: 26, startPoint y: 43, endPoint x: 32, endPoint y: 43, distance: 6.2
click at [56, 14] on div "Segments" at bounding box center [64, 12] width 16 height 5
click at [29, 14] on div "Overview" at bounding box center [22, 12] width 15 height 5
click at [56, 14] on div "Segments" at bounding box center [64, 12] width 16 height 5
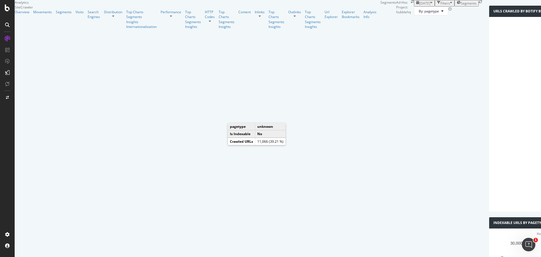
scroll to position [169, 0]
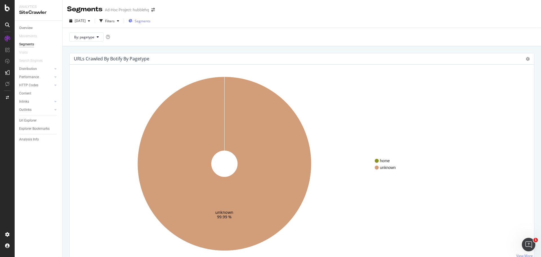
click at [151, 19] on span "Segments" at bounding box center [143, 21] width 16 height 5
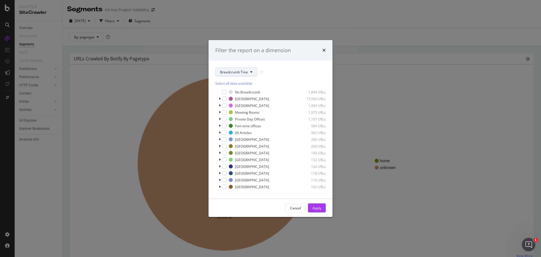
click at [250, 72] on icon "modal" at bounding box center [251, 71] width 2 height 3
click at [285, 67] on div "Breadcrumb Tree Select all data available No Breadcrumb 1,844 URLs [GEOGRAPHIC_…" at bounding box center [271, 130] width 124 height 138
click at [219, 100] on icon "modal" at bounding box center [220, 98] width 2 height 3
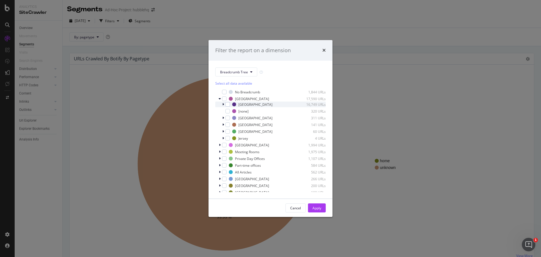
click at [224, 103] on div "modal" at bounding box center [223, 104] width 3 height 6
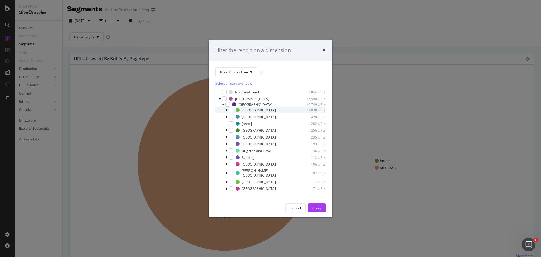
click at [226, 110] on icon "modal" at bounding box center [227, 109] width 2 height 3
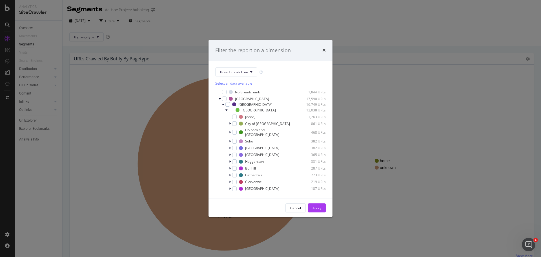
click at [326, 48] on div "Filter the report on a dimension" at bounding box center [271, 50] width 124 height 21
click at [324, 50] on icon "times" at bounding box center [323, 50] width 3 height 5
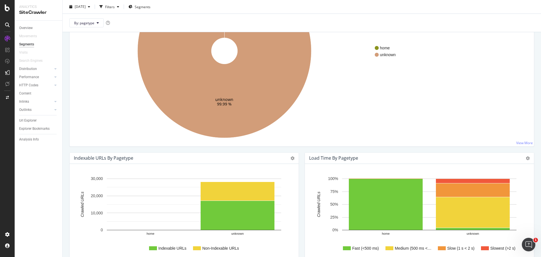
scroll to position [56, 0]
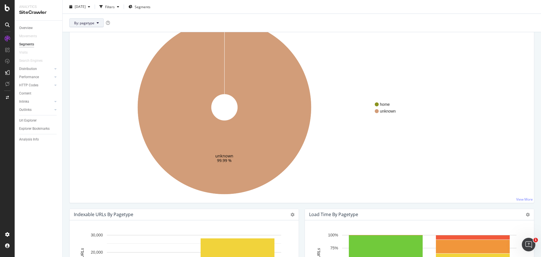
click at [93, 25] on button "By: pagetype" at bounding box center [86, 22] width 34 height 9
click at [29, 68] on div "Distribution" at bounding box center [28, 69] width 18 height 6
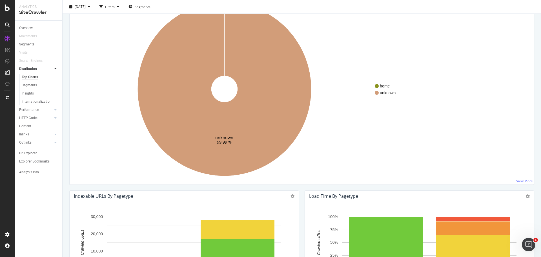
scroll to position [38, 0]
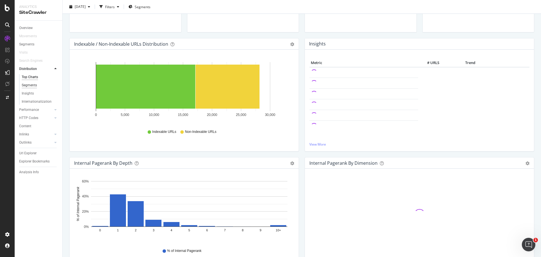
click at [31, 84] on div "Segments" at bounding box center [29, 85] width 15 height 6
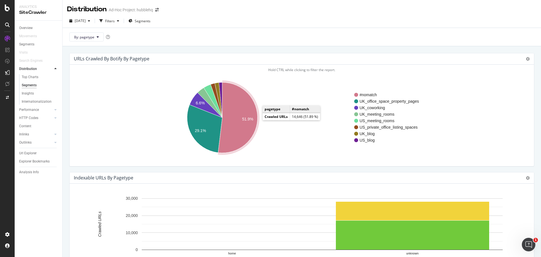
click at [241, 114] on icon "A chart." at bounding box center [237, 117] width 39 height 70
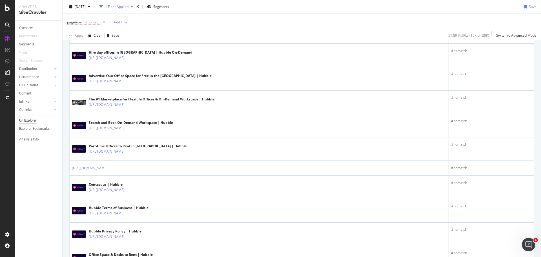
scroll to position [197, 0]
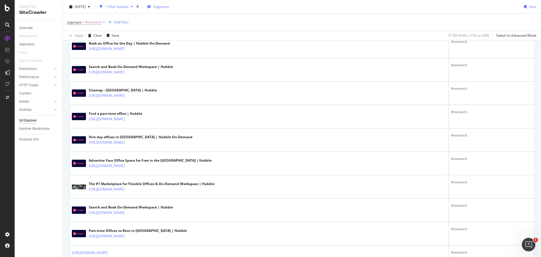
click at [166, 6] on span "Segments" at bounding box center [161, 6] width 16 height 5
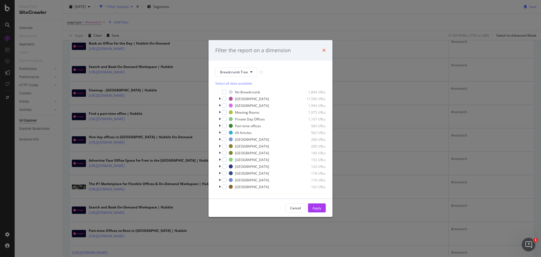
click at [325, 49] on icon "times" at bounding box center [323, 50] width 3 height 5
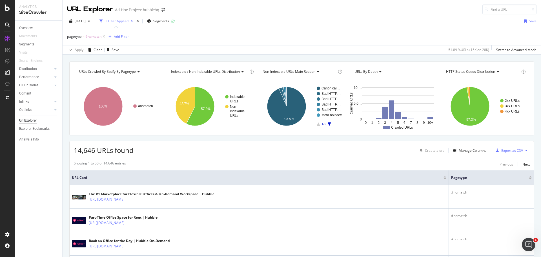
click at [182, 38] on div "pagetype = #nomatch Add Filter" at bounding box center [302, 36] width 470 height 17
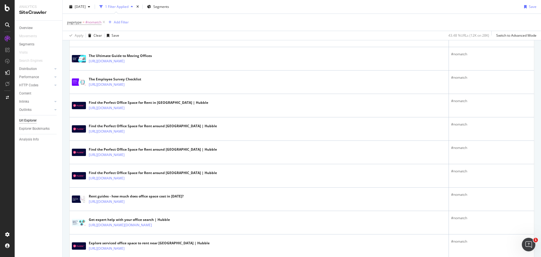
scroll to position [1122, 0]
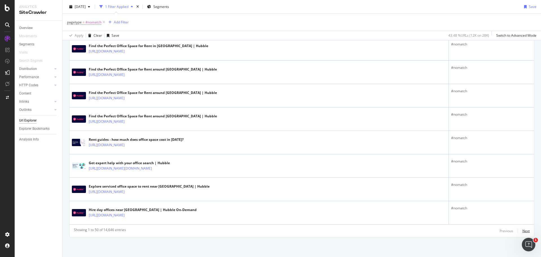
click at [523, 229] on div "Next" at bounding box center [526, 230] width 7 height 5
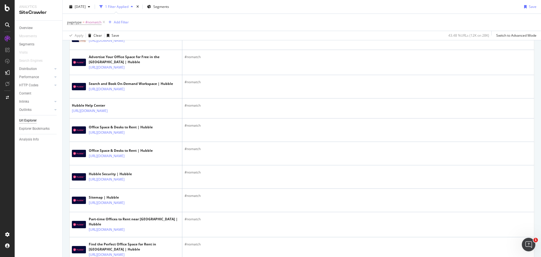
scroll to position [197, 0]
